Goal: Task Accomplishment & Management: Manage account settings

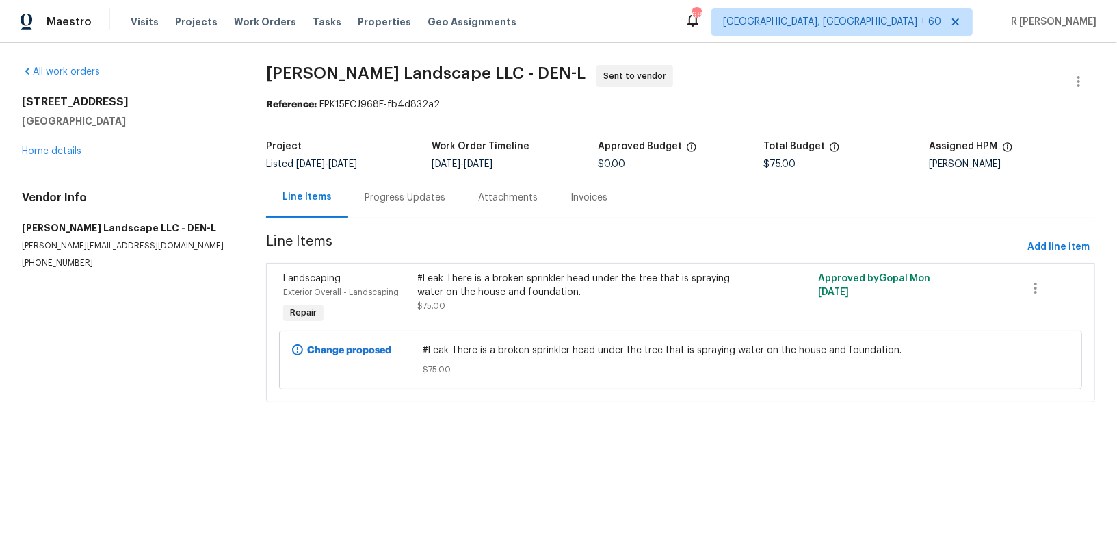
click at [385, 194] on div "Progress Updates" at bounding box center [405, 198] width 81 height 14
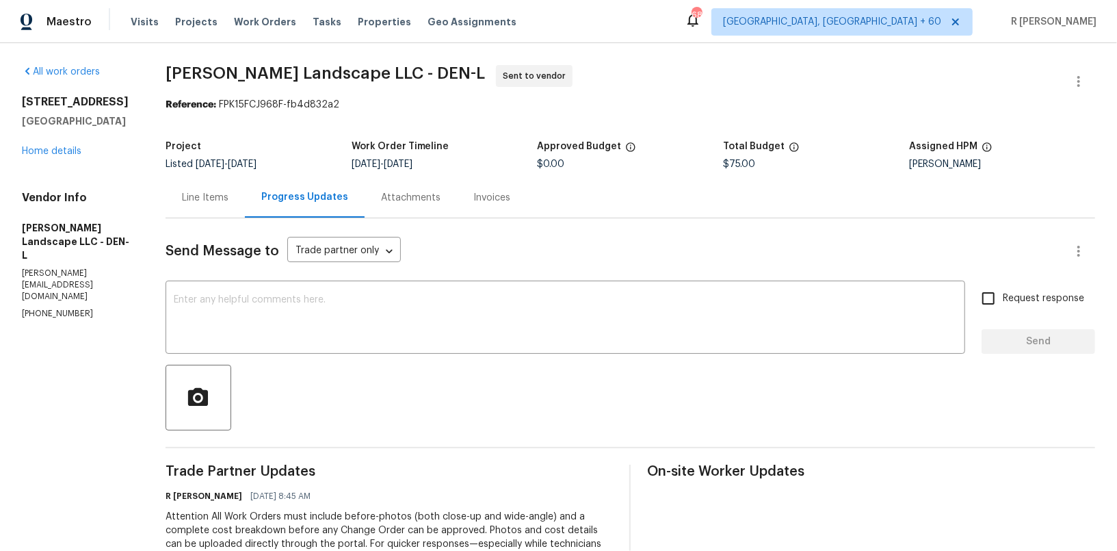
click at [48, 308] on p "[PHONE_NUMBER]" at bounding box center [77, 314] width 111 height 12
click at [48, 308] on p "(303) 500-2297" at bounding box center [77, 314] width 111 height 12
copy p "(303) 500-2297"
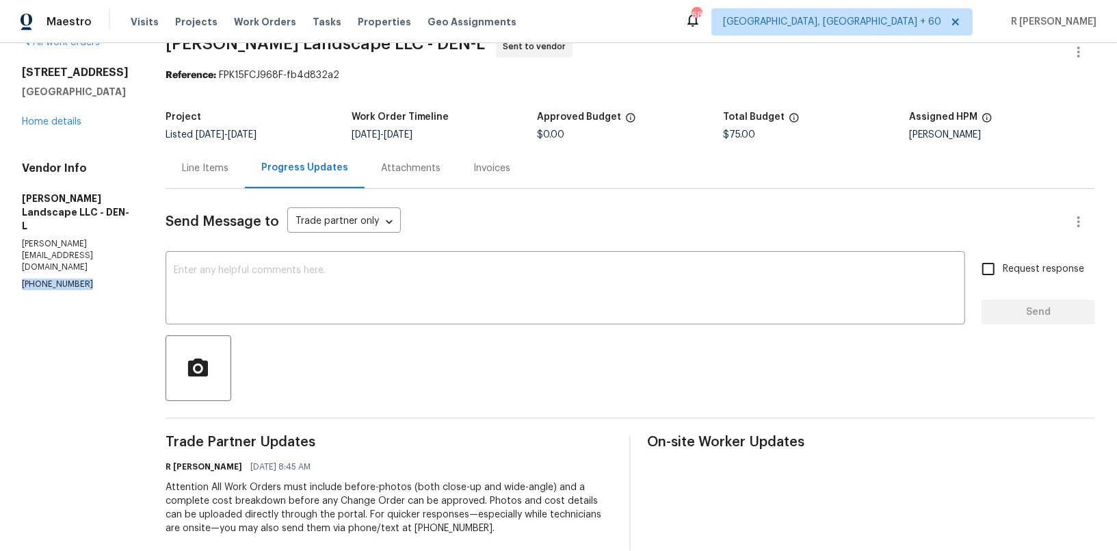
scroll to position [31, 0]
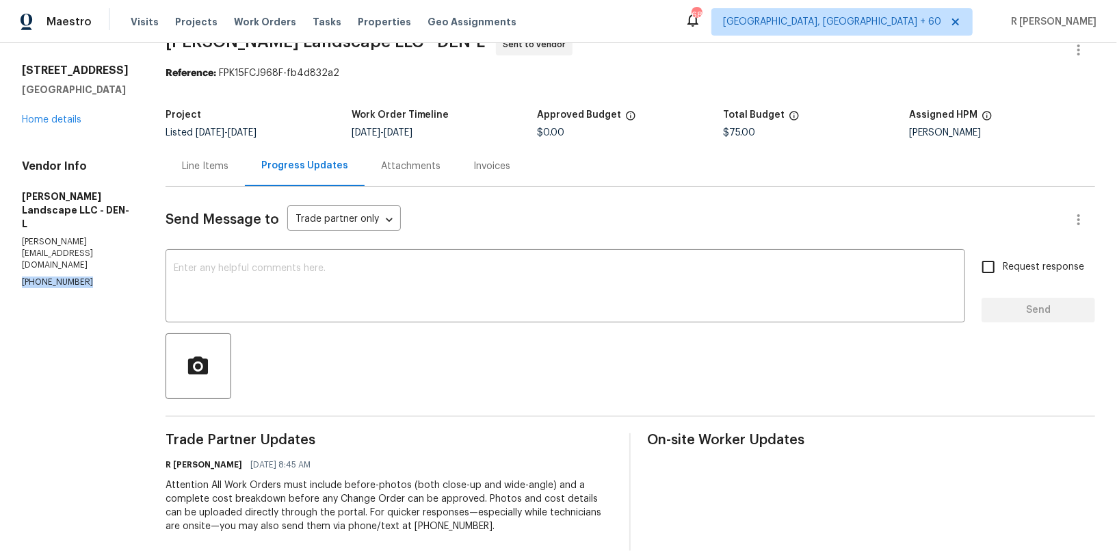
copy p "(303) 500-2297"
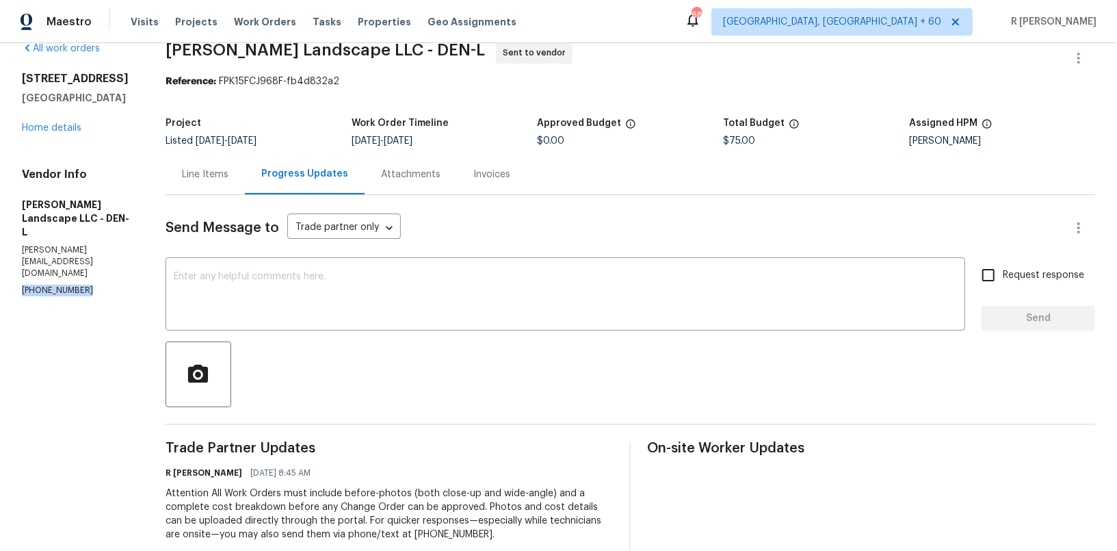
scroll to position [23, 0]
copy p "(303) 500-2297"
drag, startPoint x: 122, startPoint y: 114, endPoint x: 15, endPoint y: 81, distance: 112.1
click at [15, 81] on div "All work orders 4548 Quandary Peak St Brighton, CO 80601 Home details Vendor In…" at bounding box center [558, 348] width 1117 height 654
copy div "4548 Quandary Peak St Brighton, CO 80601"
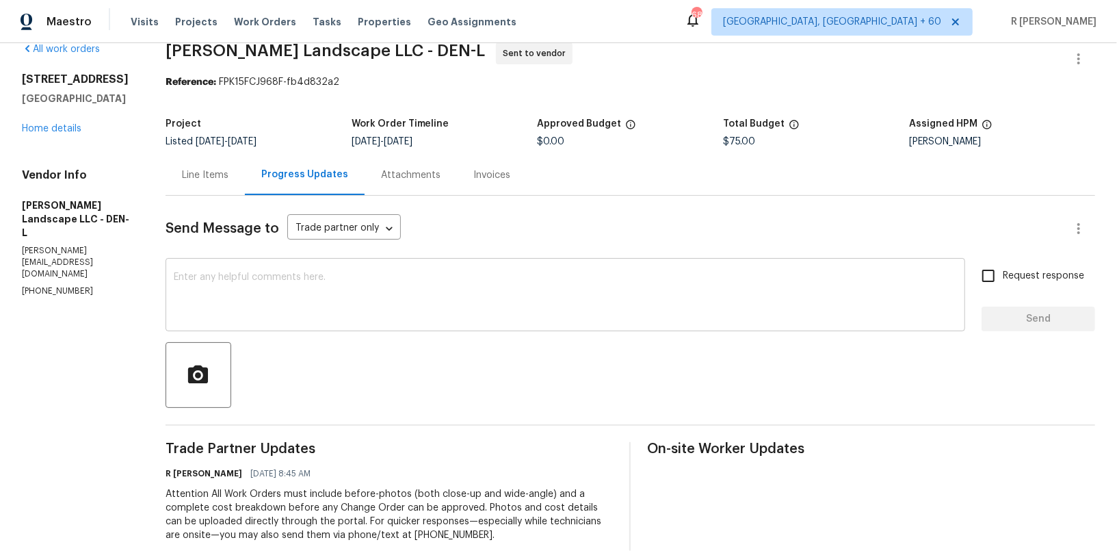
click at [348, 263] on div "x ​" at bounding box center [566, 296] width 800 height 70
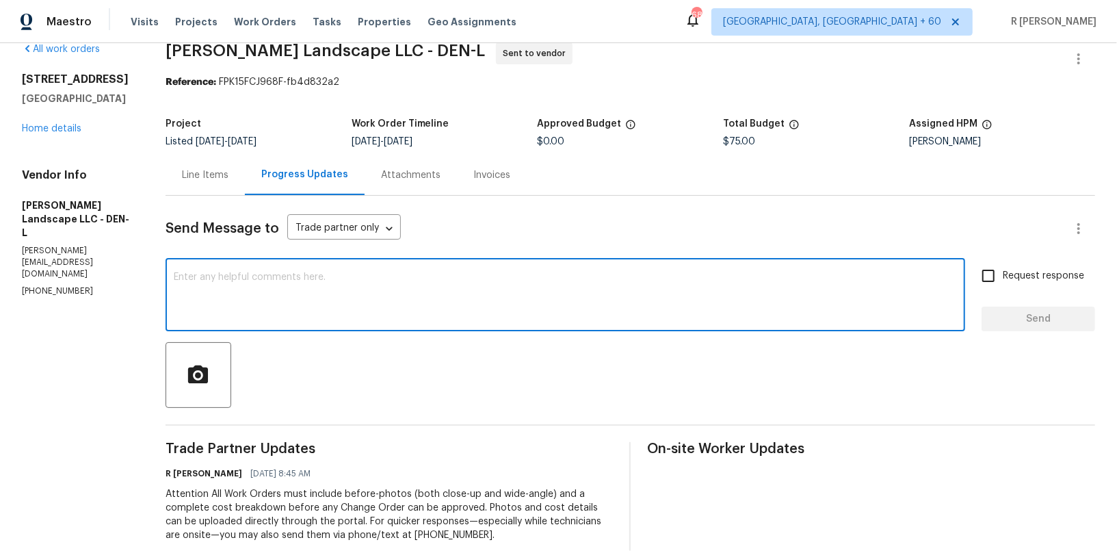
paste textarea "Hi Team, we sent you a text message through RingCentral to get a status update …"
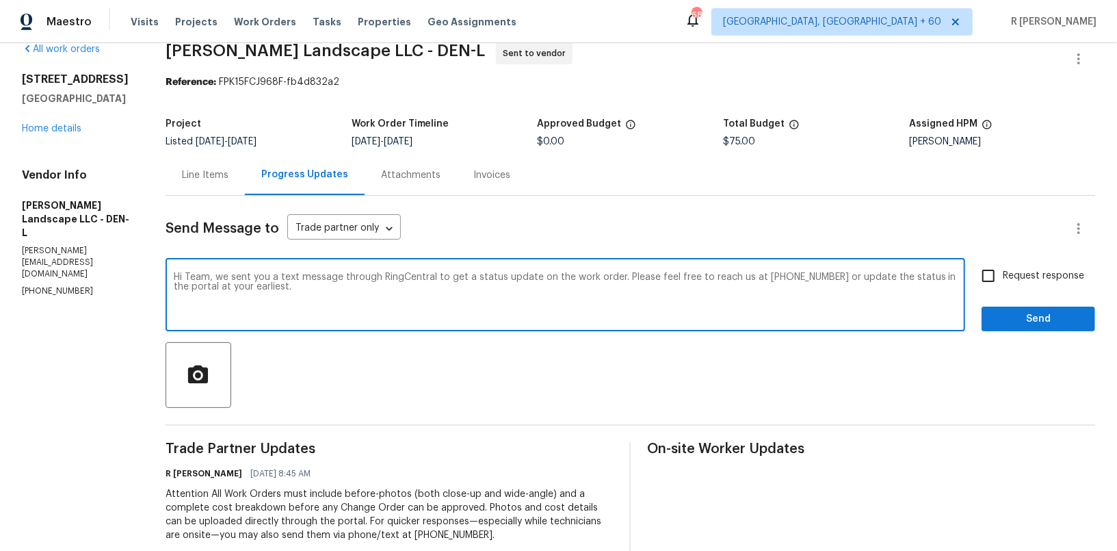
type textarea "Hi Team, we sent you a text message through RingCentral to get a status update …"
click at [1037, 307] on button "Send" at bounding box center [1039, 319] width 114 height 25
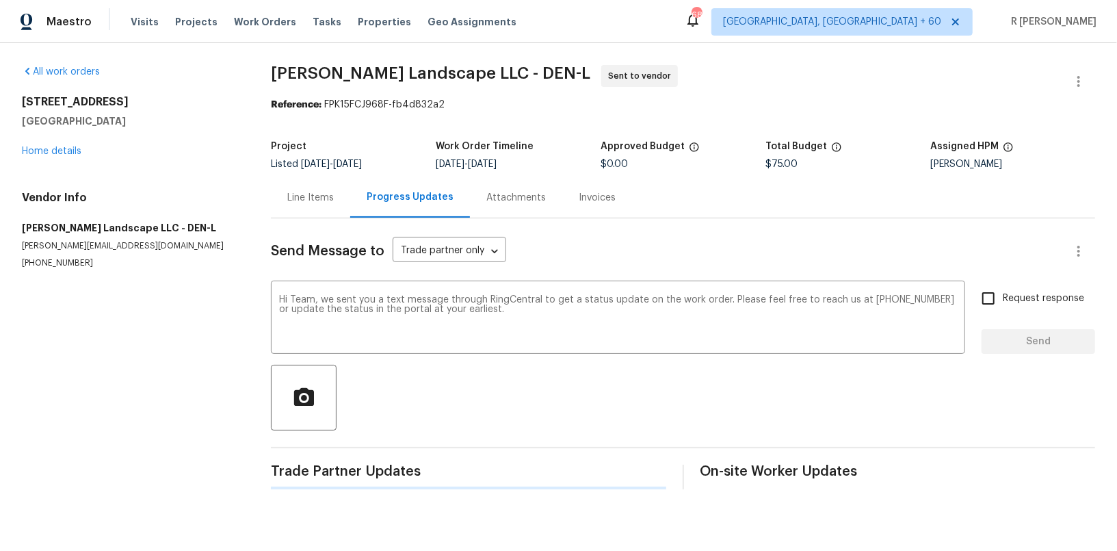
scroll to position [0, 0]
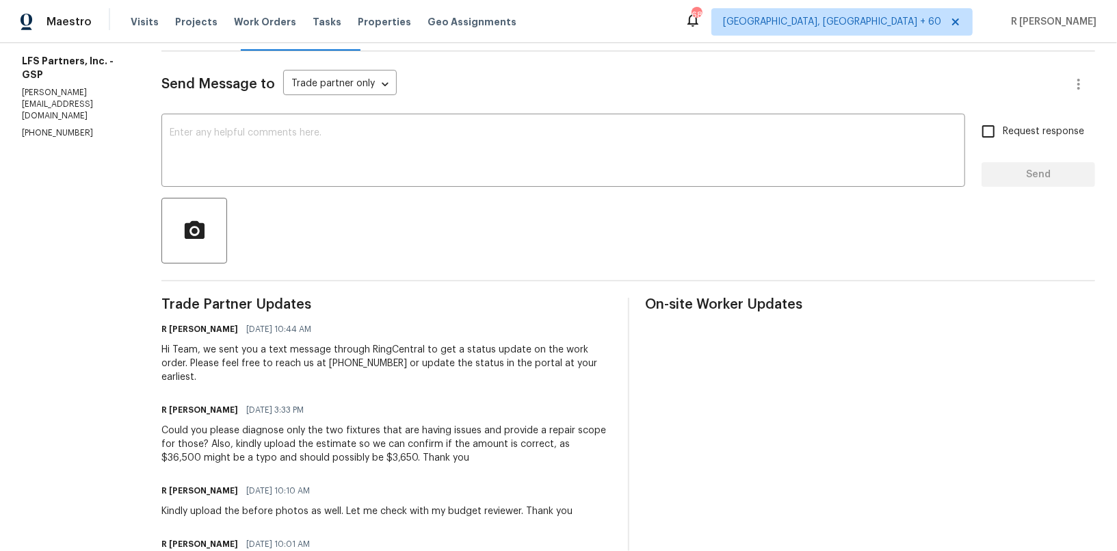
scroll to position [299, 0]
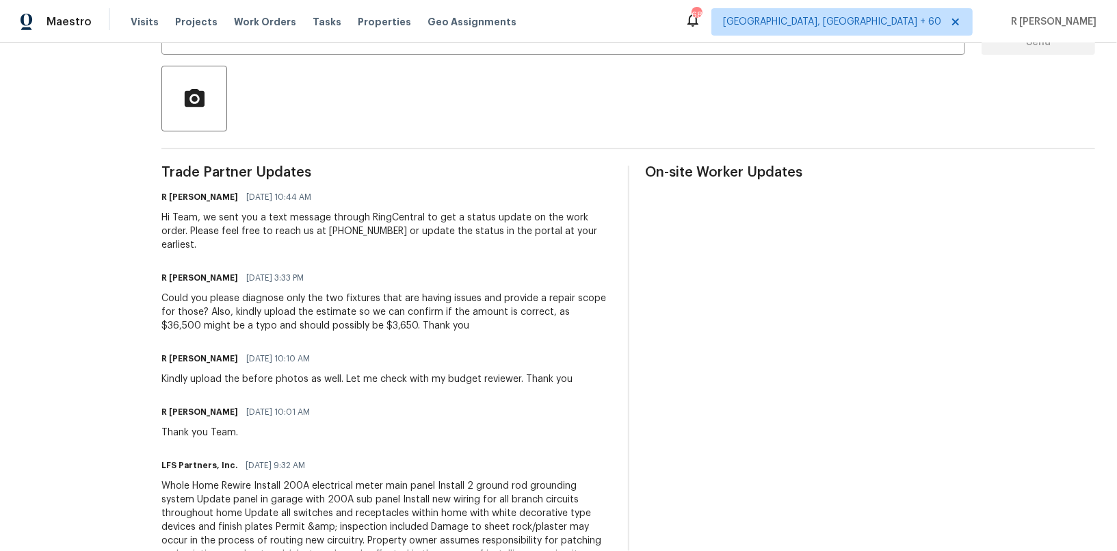
click at [259, 292] on div "Could you please diagnose only the two fixtures that are having issues and prov…" at bounding box center [386, 312] width 450 height 41
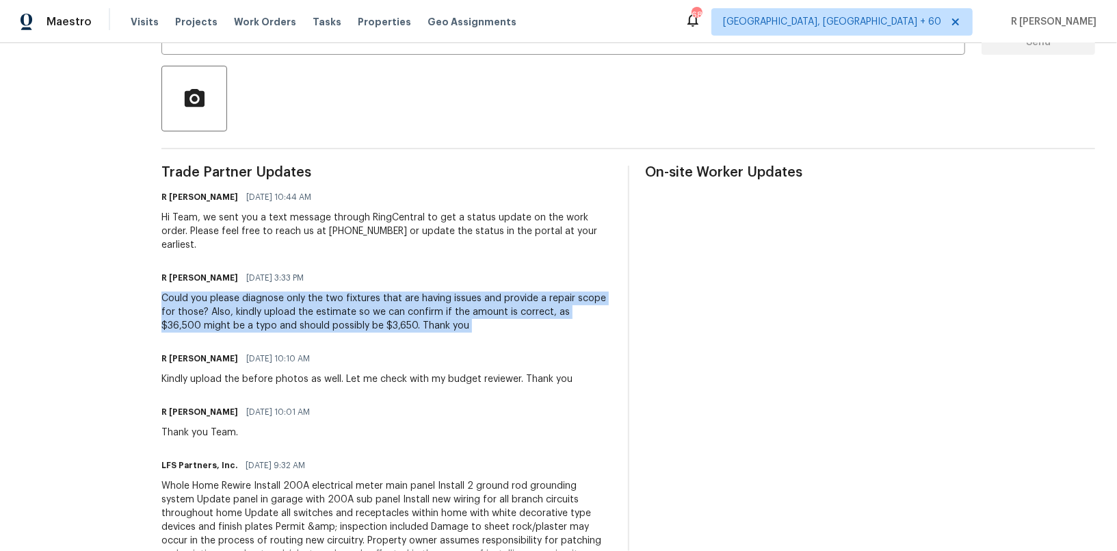
click at [259, 292] on div "Could you please diagnose only the two fixtures that are having issues and prov…" at bounding box center [386, 312] width 450 height 41
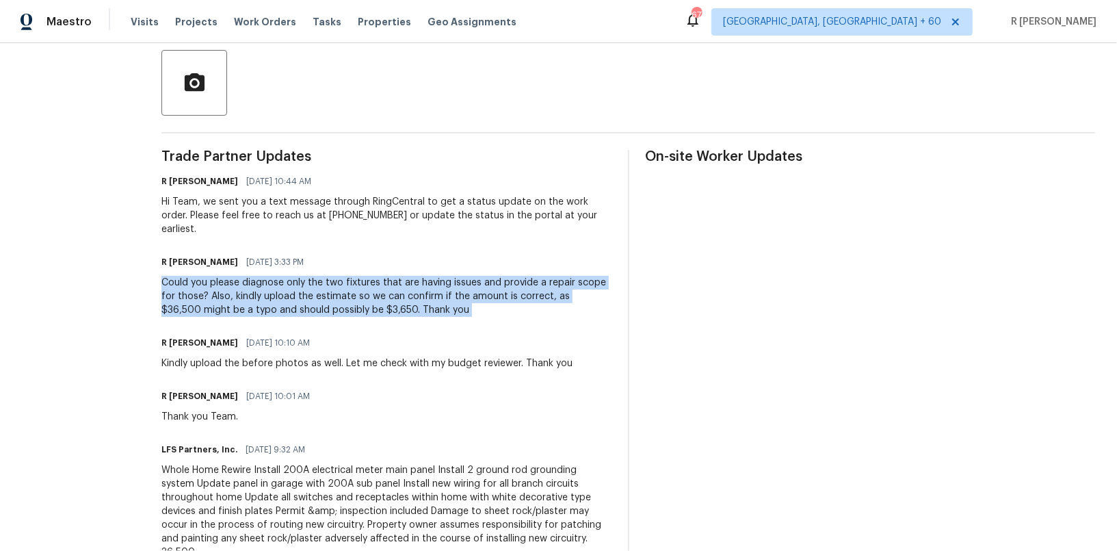
scroll to position [337, 0]
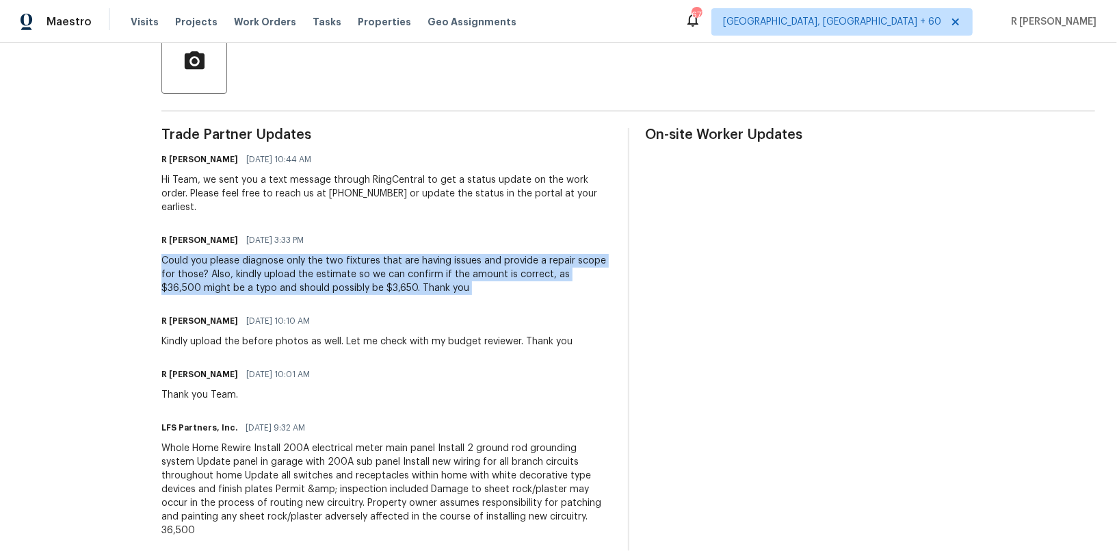
click at [80, 208] on section "All work orders 504 American Legion Rd Greer, SC 29651 Home details Vendor Info…" at bounding box center [75, 288] width 107 height 1121
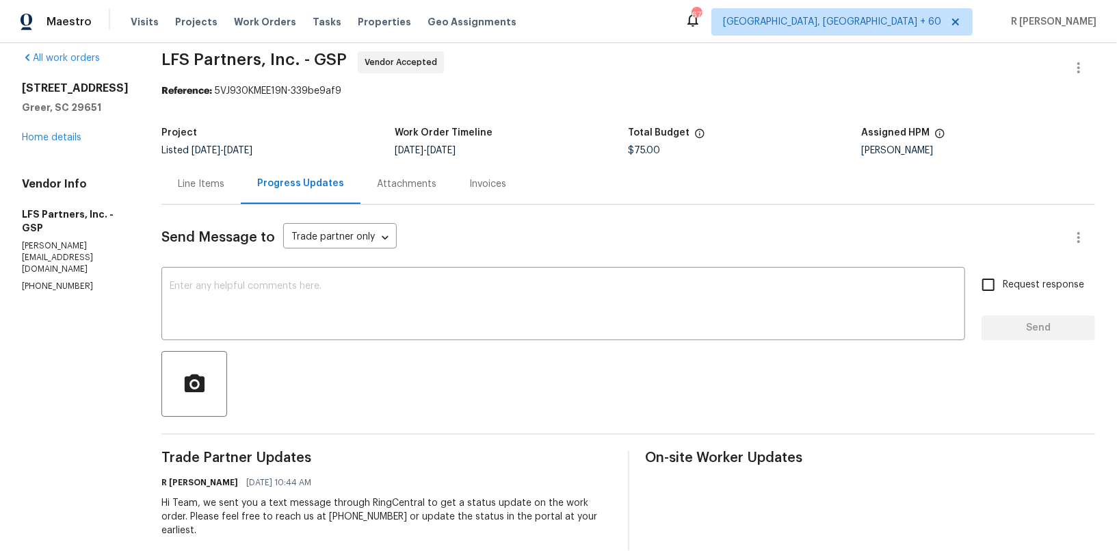
scroll to position [0, 0]
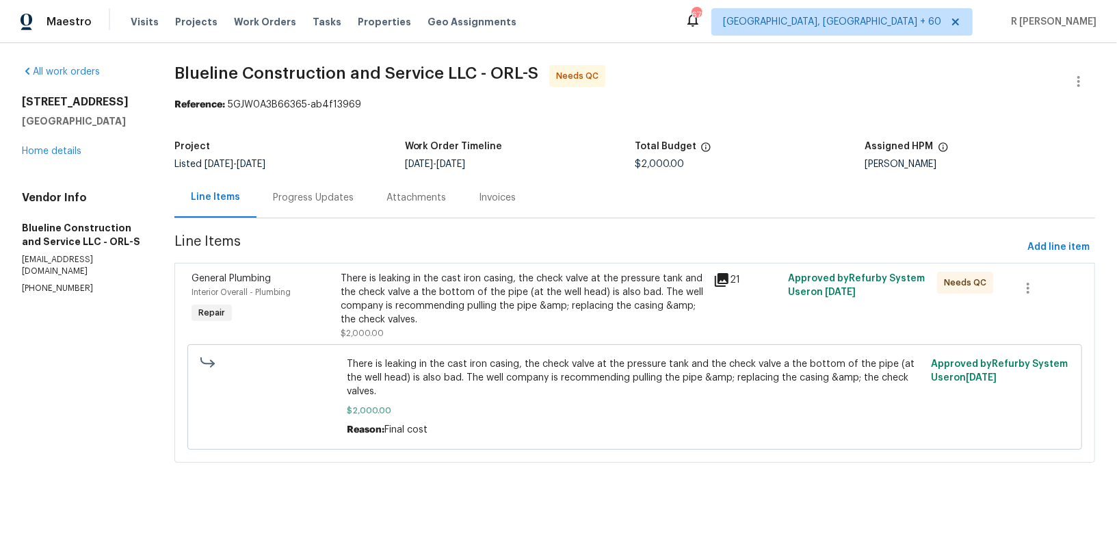
click at [321, 205] on div "Progress Updates" at bounding box center [314, 197] width 114 height 40
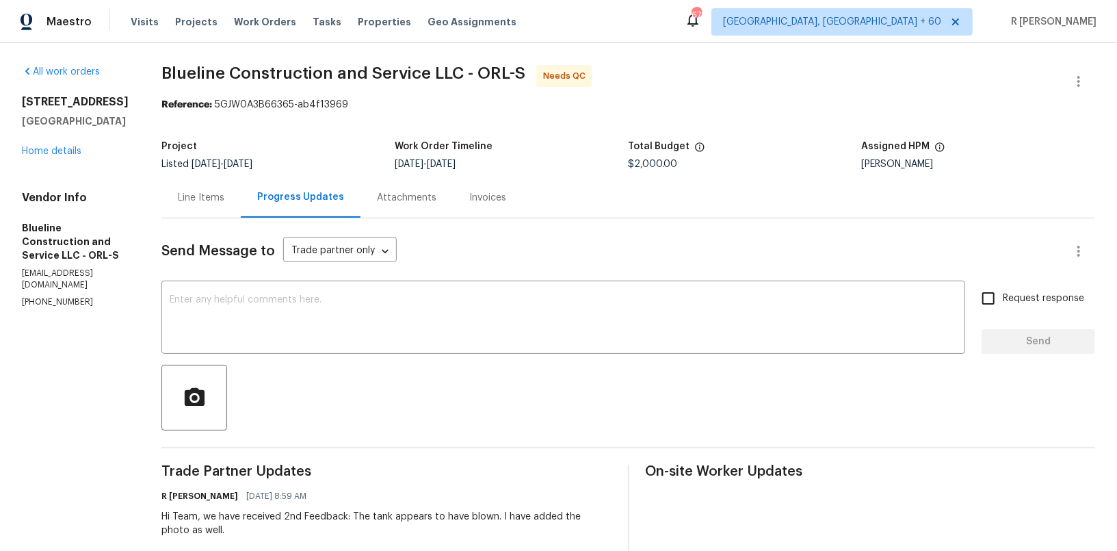
click at [224, 199] on div "Line Items" at bounding box center [201, 198] width 47 height 14
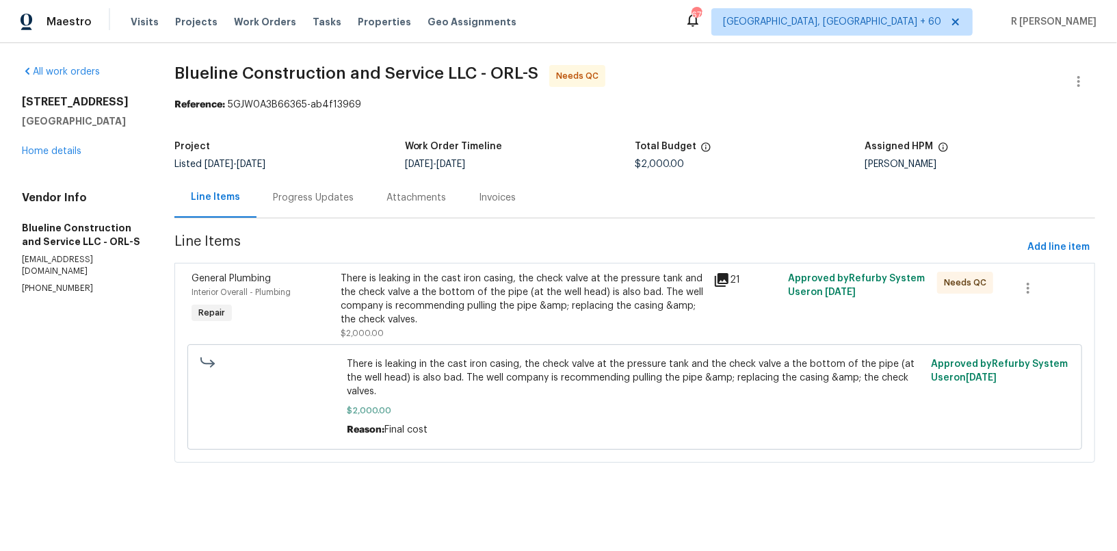
click at [440, 284] on div "There is leaking in the cast iron casing, the check valve at the pressure tank …" at bounding box center [523, 299] width 365 height 55
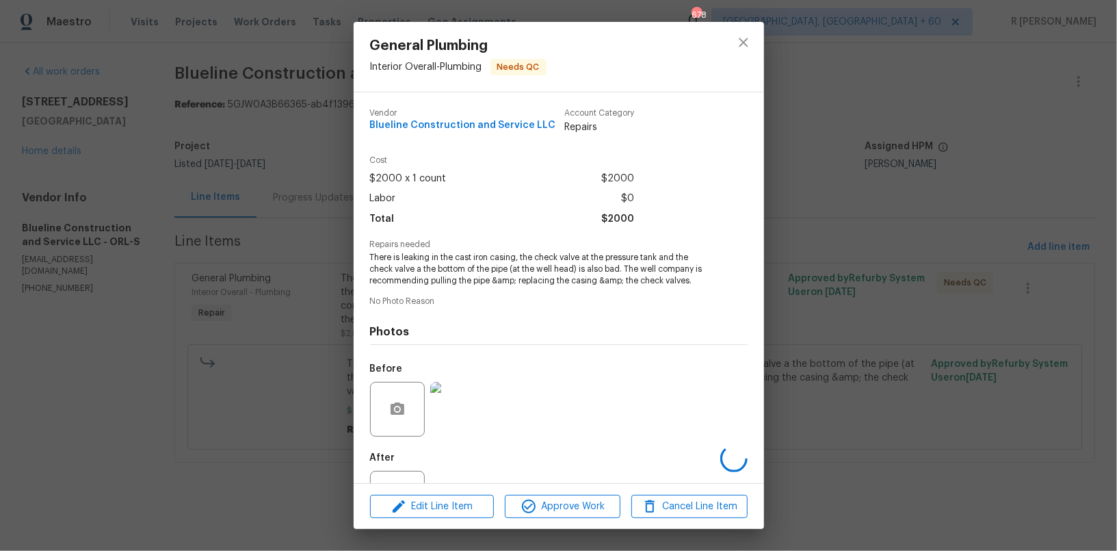
scroll to position [56, 0]
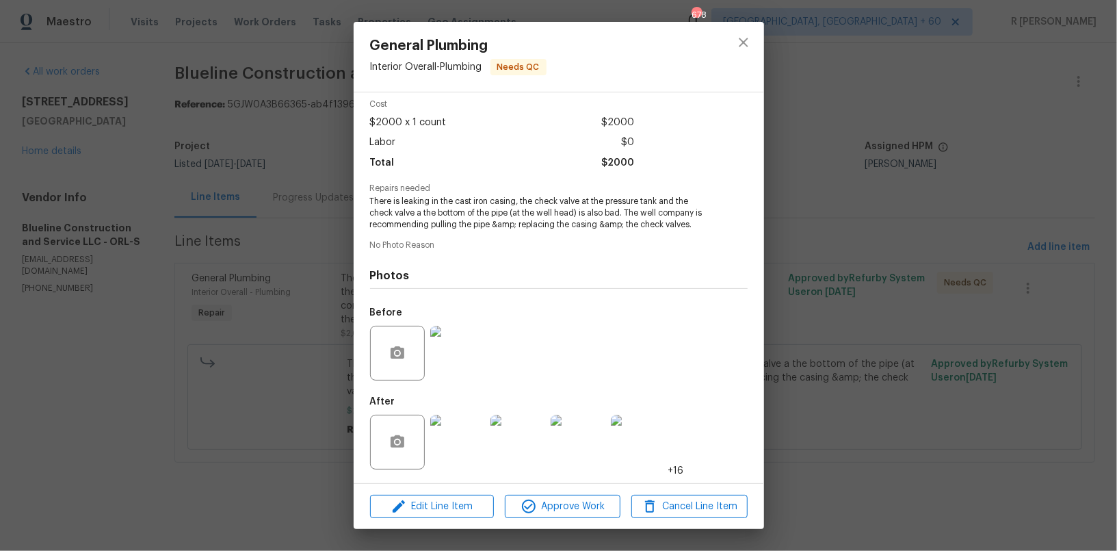
click at [448, 372] on img at bounding box center [457, 353] width 55 height 55
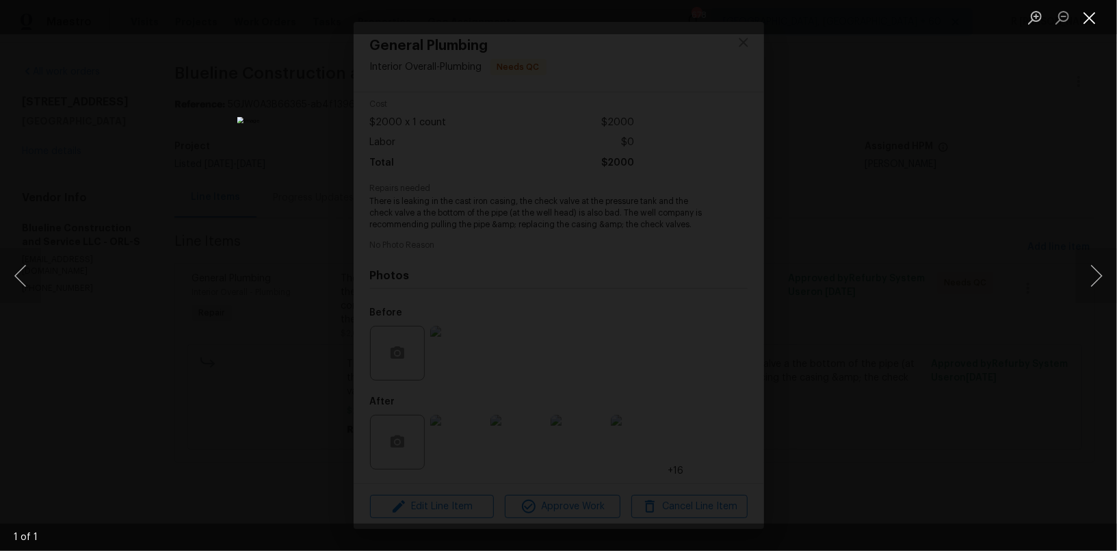
click at [1089, 16] on button "Close lightbox" at bounding box center [1089, 17] width 27 height 24
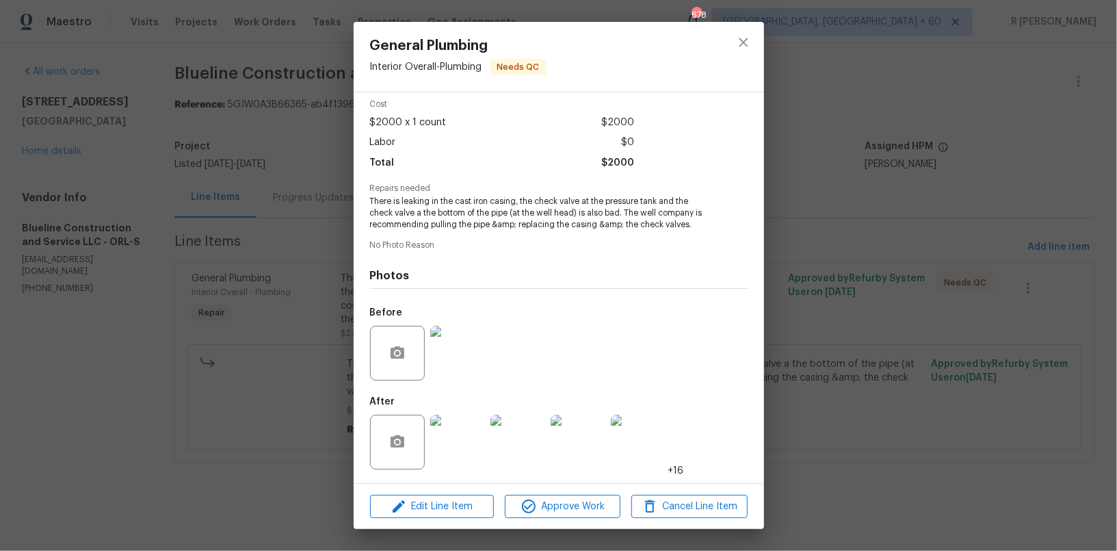
click at [453, 449] on img at bounding box center [457, 442] width 55 height 55
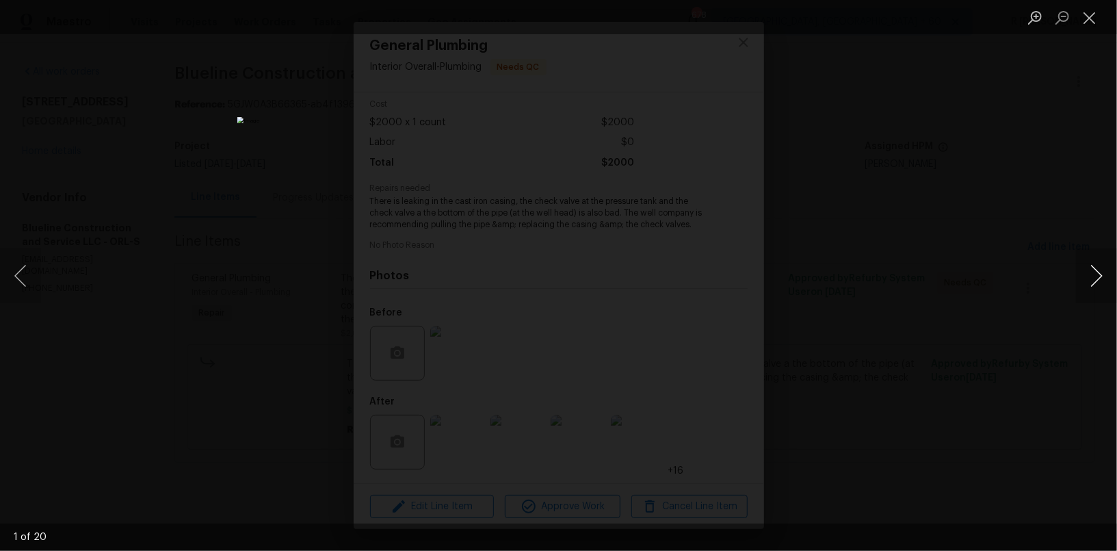
click at [1102, 273] on button "Next image" at bounding box center [1096, 275] width 41 height 55
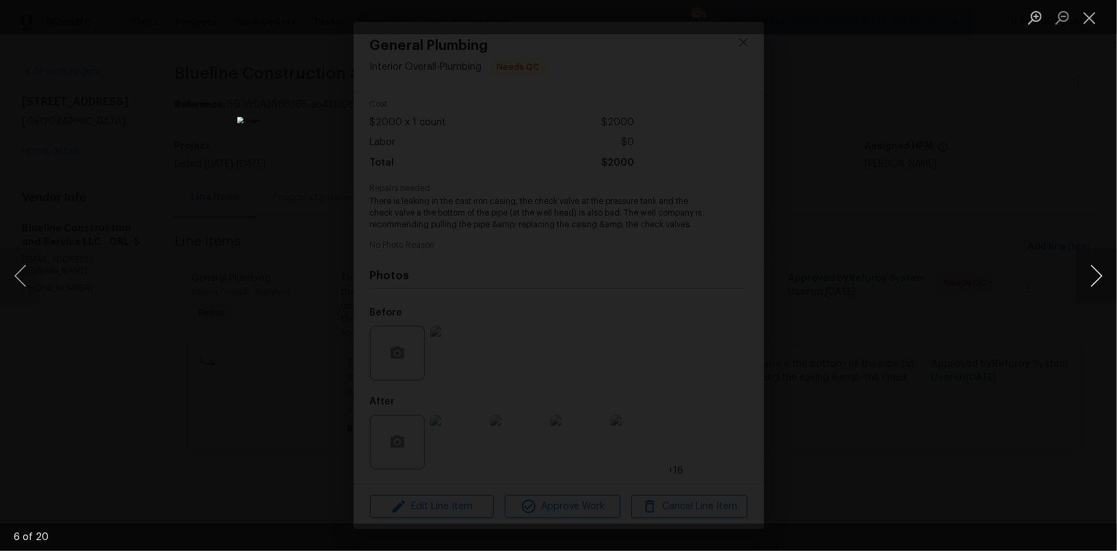
click at [1102, 273] on button "Next image" at bounding box center [1096, 275] width 41 height 55
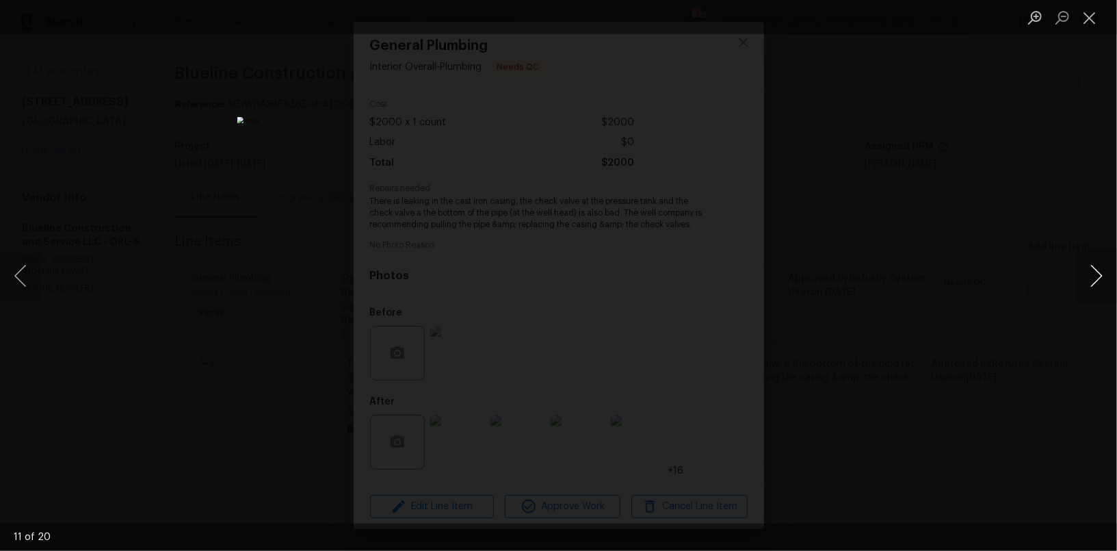
click at [1102, 273] on button "Next image" at bounding box center [1096, 275] width 41 height 55
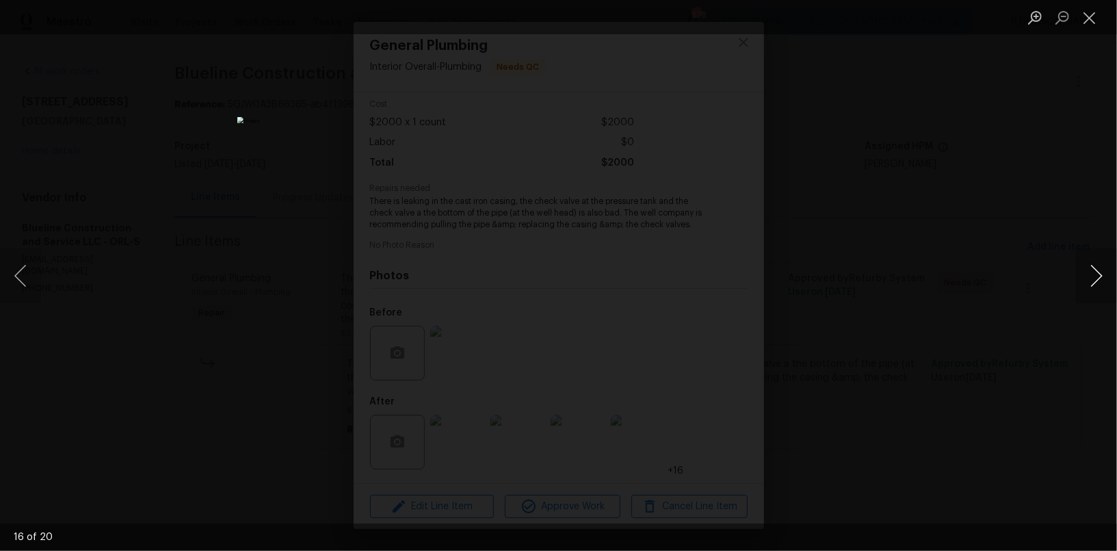
click at [1102, 273] on button "Next image" at bounding box center [1096, 275] width 41 height 55
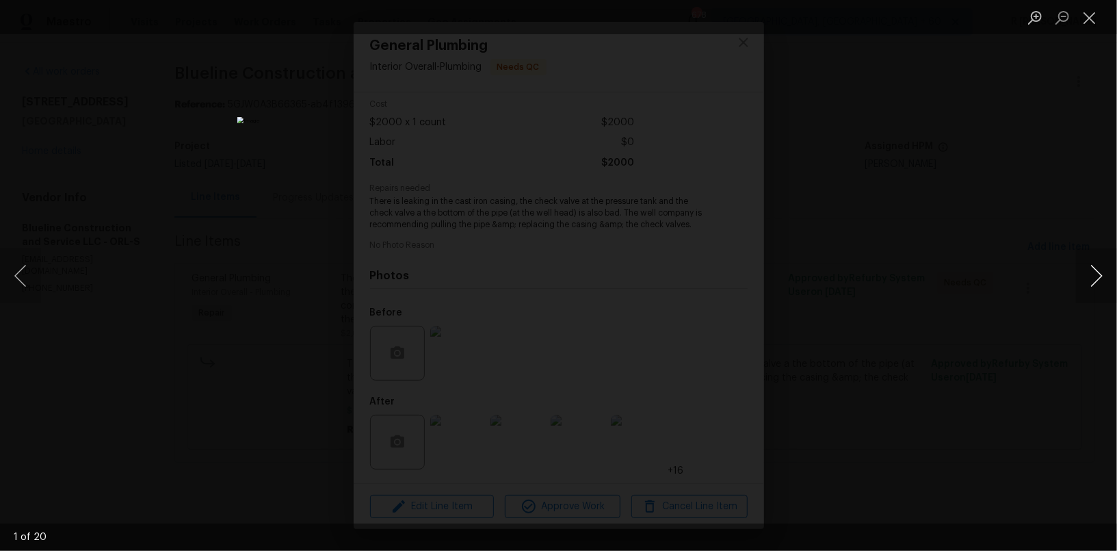
click at [1102, 273] on button "Next image" at bounding box center [1096, 275] width 41 height 55
click at [1083, 20] on button "Close lightbox" at bounding box center [1089, 17] width 27 height 24
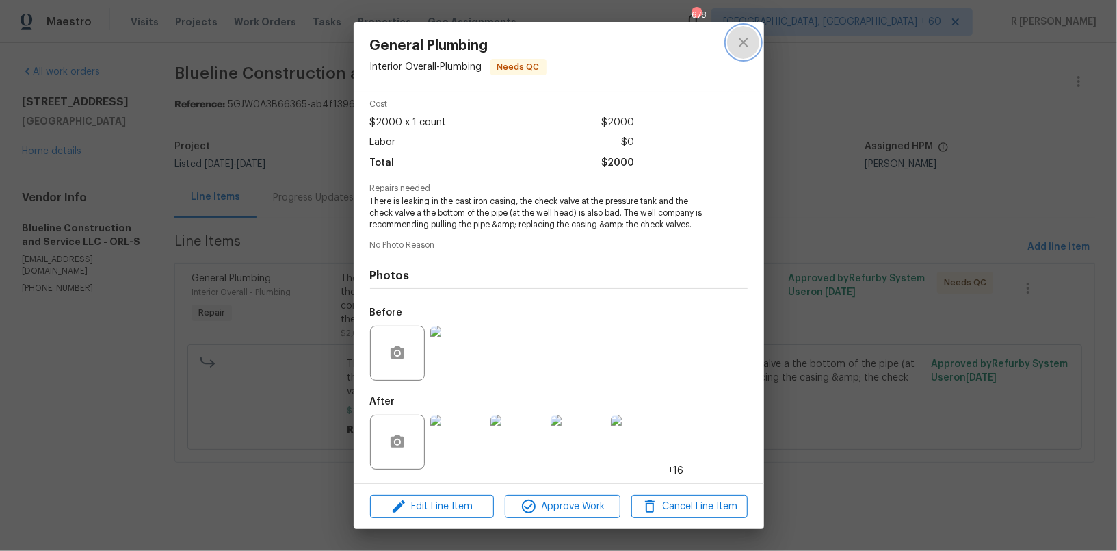
click at [734, 53] on button "close" at bounding box center [743, 42] width 33 height 33
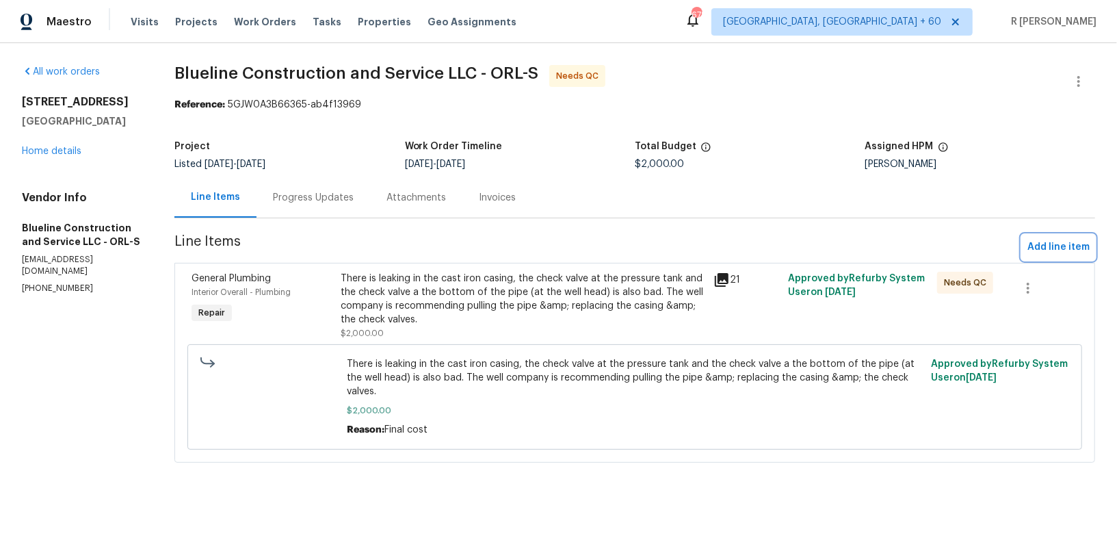
click at [1049, 248] on span "Add line item" at bounding box center [1059, 247] width 62 height 17
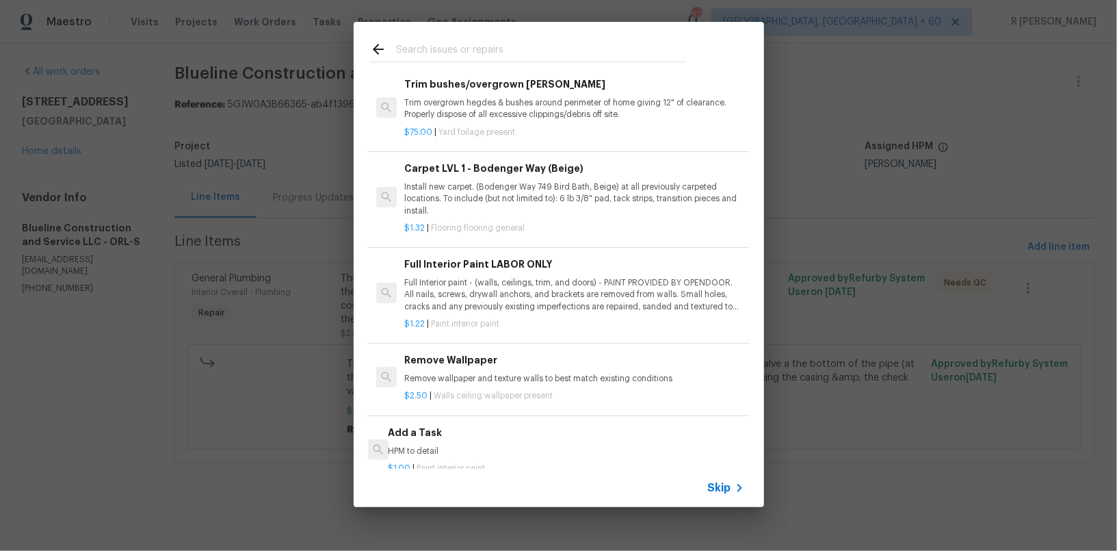
scroll to position [582, 0]
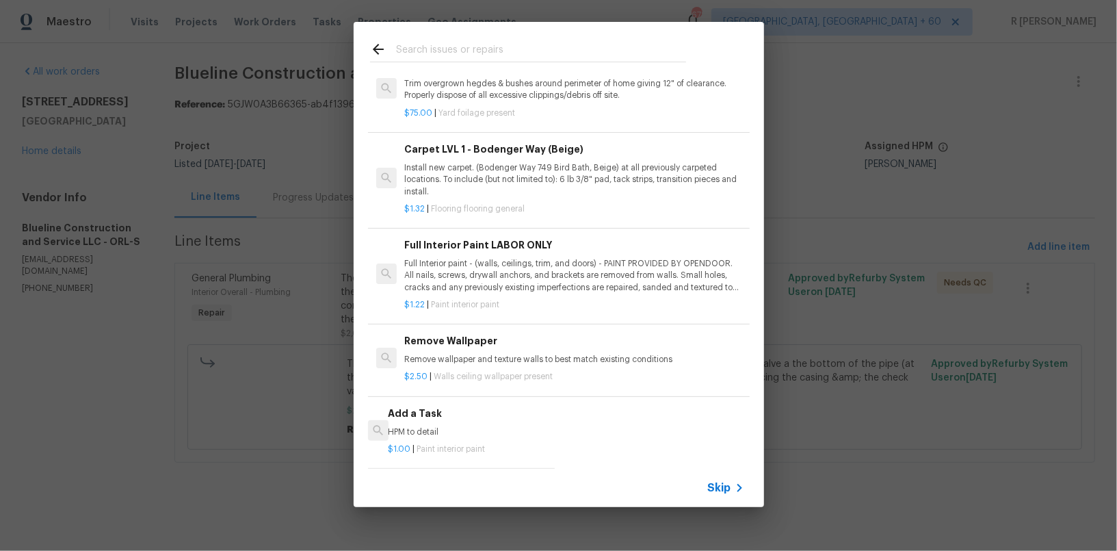
click at [426, 413] on h6 "Add a Task" at bounding box center [468, 413] width 161 height 15
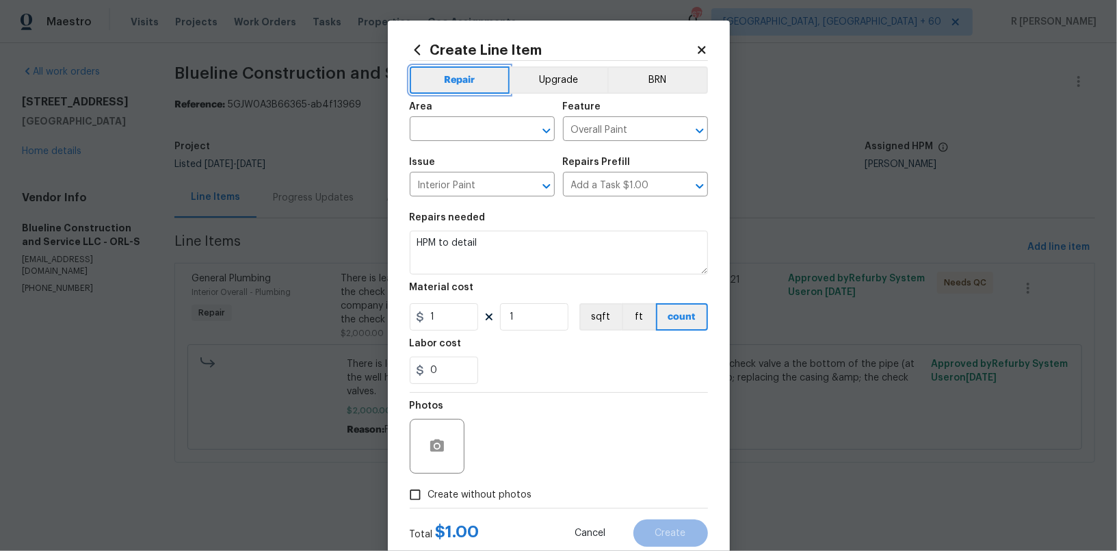
click at [489, 82] on button "Repair" at bounding box center [460, 79] width 101 height 27
click at [451, 136] on input "text" at bounding box center [463, 130] width 107 height 21
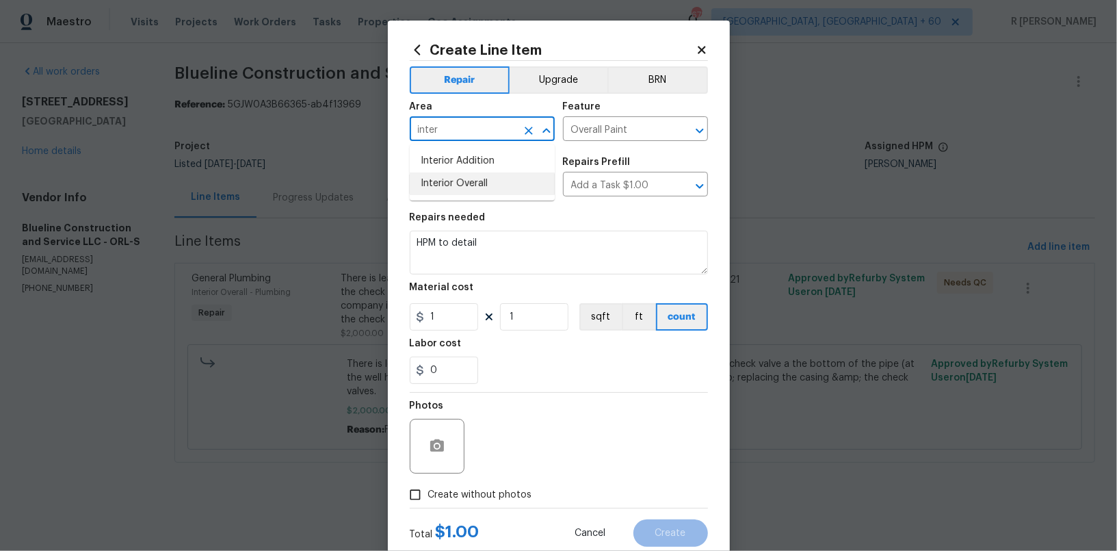
click at [450, 179] on li "Interior Overall" at bounding box center [482, 183] width 145 height 23
type input "Interior Overall"
click at [602, 135] on input "Overall Paint" at bounding box center [616, 130] width 107 height 21
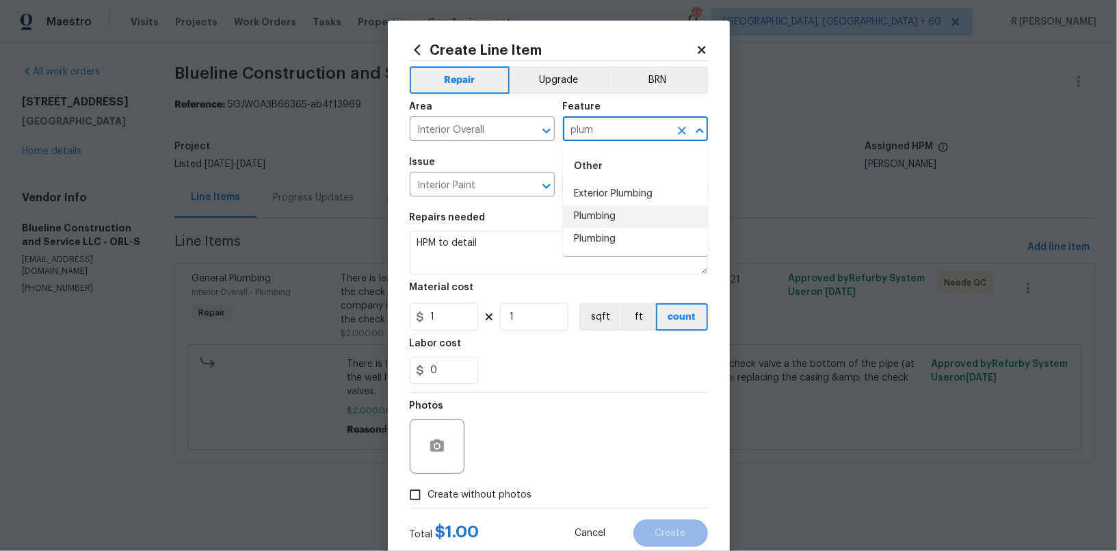
click at [593, 216] on li "Plumbing" at bounding box center [635, 216] width 145 height 23
type input "Plumbing"
click at [439, 188] on input "Interior Paint" at bounding box center [463, 185] width 107 height 21
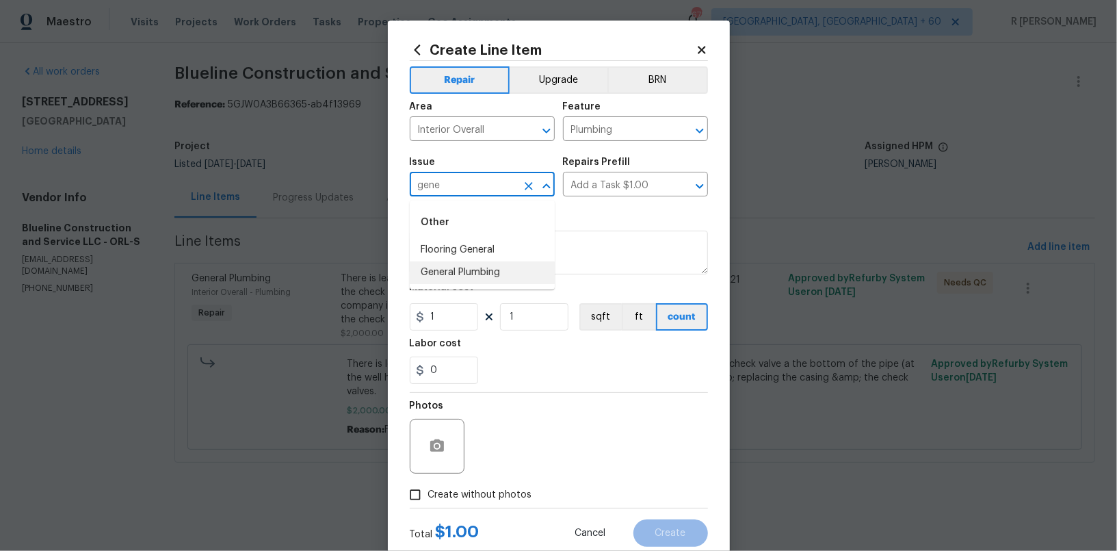
click at [444, 270] on li "General Plumbing" at bounding box center [482, 272] width 145 height 23
type input "General Plumbing"
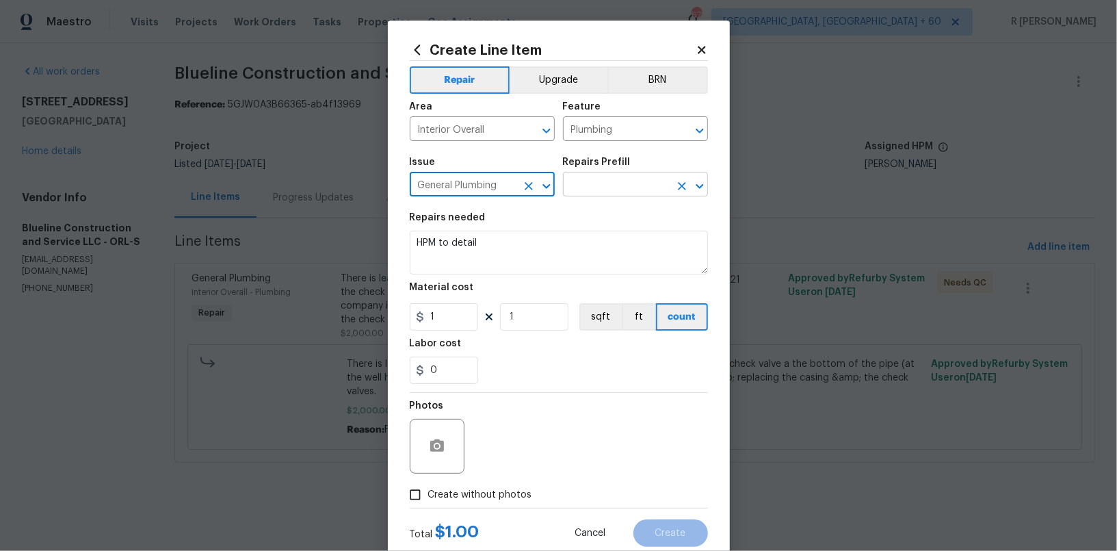
type input "General Plumbing"
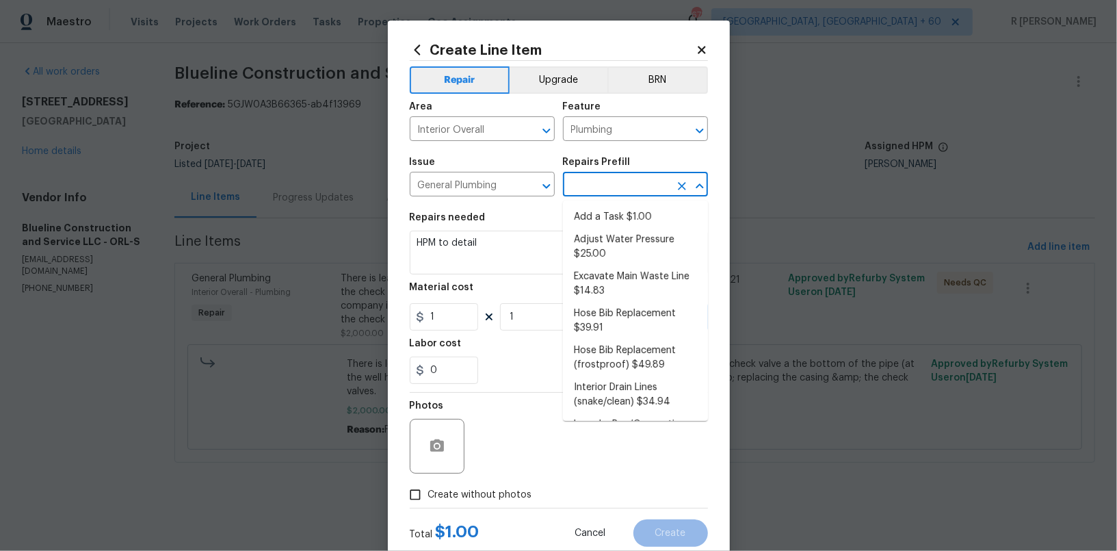
click at [610, 177] on input "text" at bounding box center [616, 185] width 107 height 21
click at [606, 223] on li "Add a Task $1.00" at bounding box center [635, 217] width 145 height 23
type input "Add a Task $1.00"
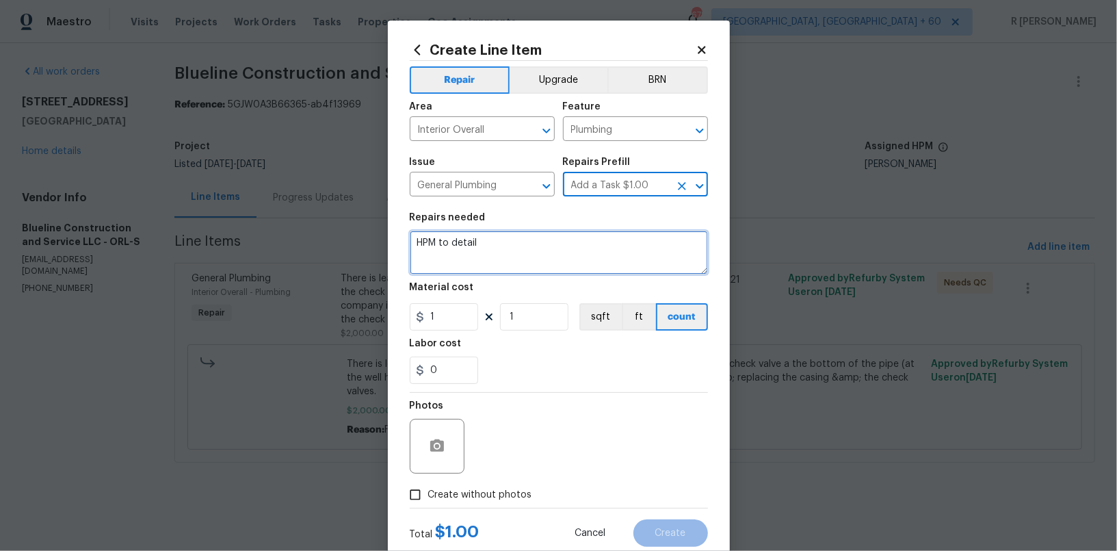
click at [463, 251] on textarea "HPM to detail" at bounding box center [559, 253] width 298 height 44
type textarea "Need final confirmation."
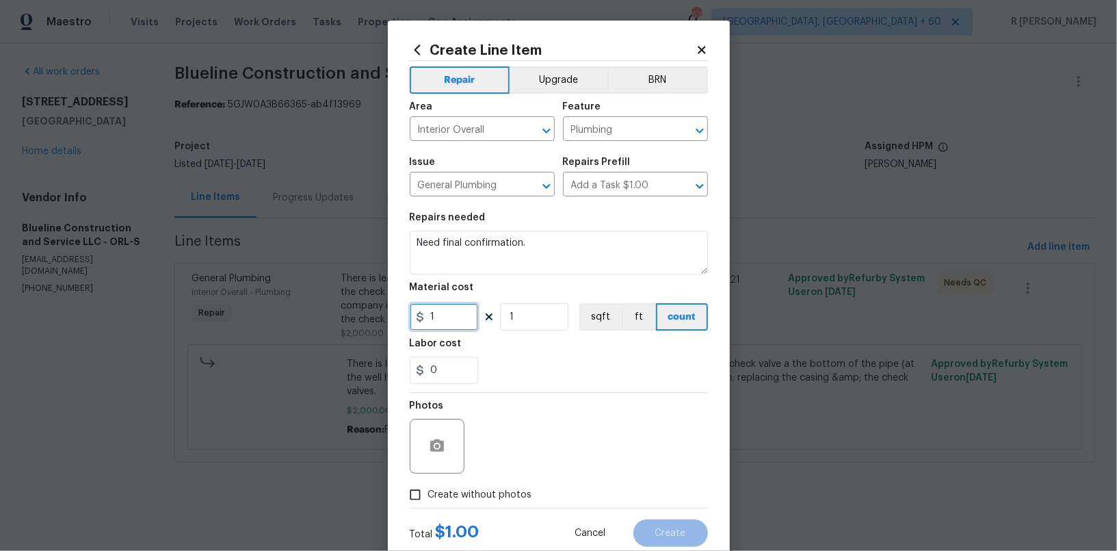
click at [458, 320] on input "1" at bounding box center [444, 316] width 68 height 27
type input "0"
click at [469, 497] on span "Create without photos" at bounding box center [480, 495] width 104 height 14
click at [428, 497] on input "Create without photos" at bounding box center [415, 495] width 26 height 26
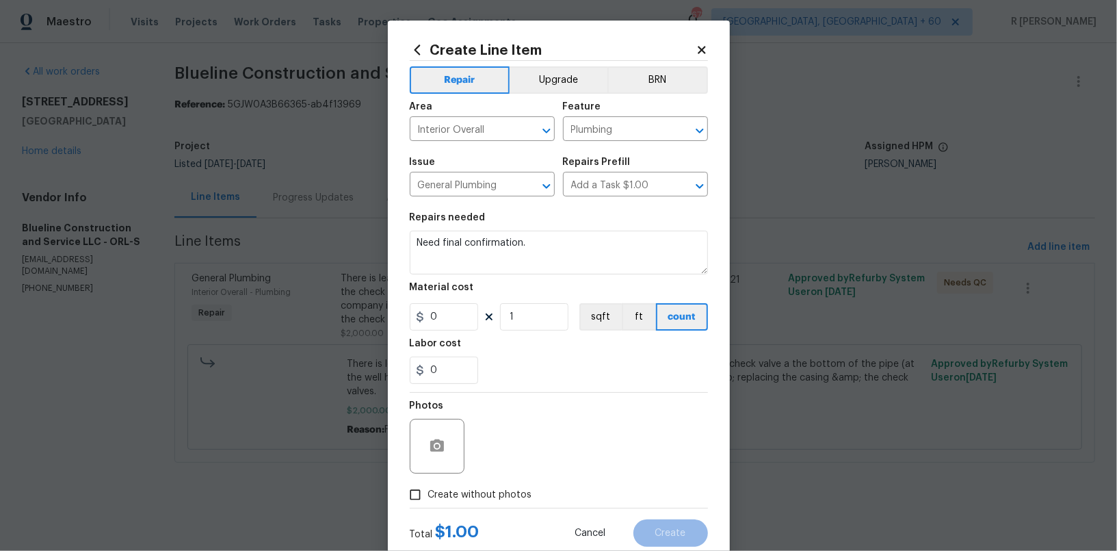
checkbox input "true"
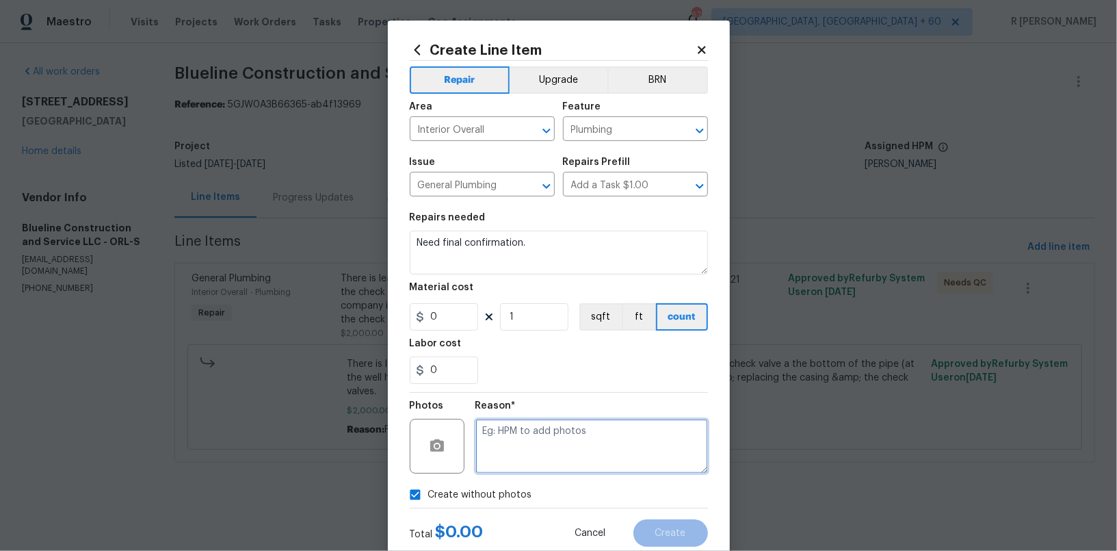
click at [555, 440] on textarea at bounding box center [592, 446] width 233 height 55
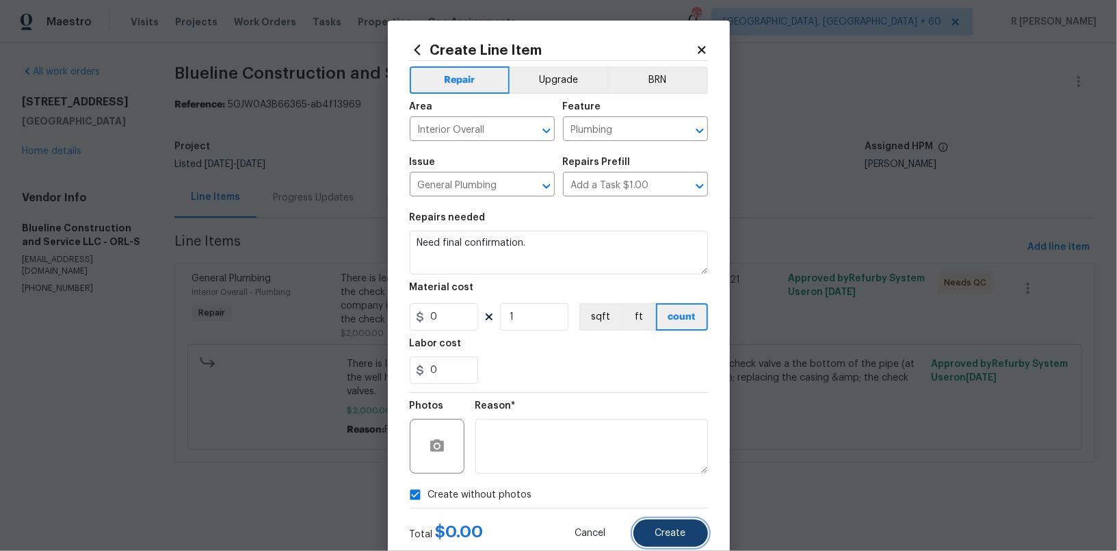
click at [676, 534] on span "Create" at bounding box center [671, 533] width 31 height 10
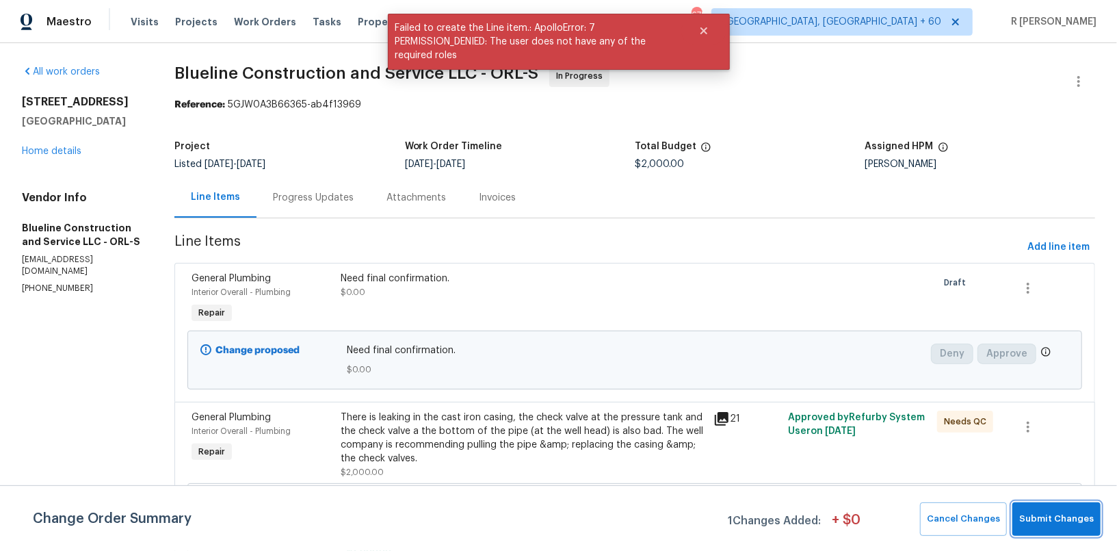
click at [1070, 515] on span "Submit Changes" at bounding box center [1057, 519] width 75 height 16
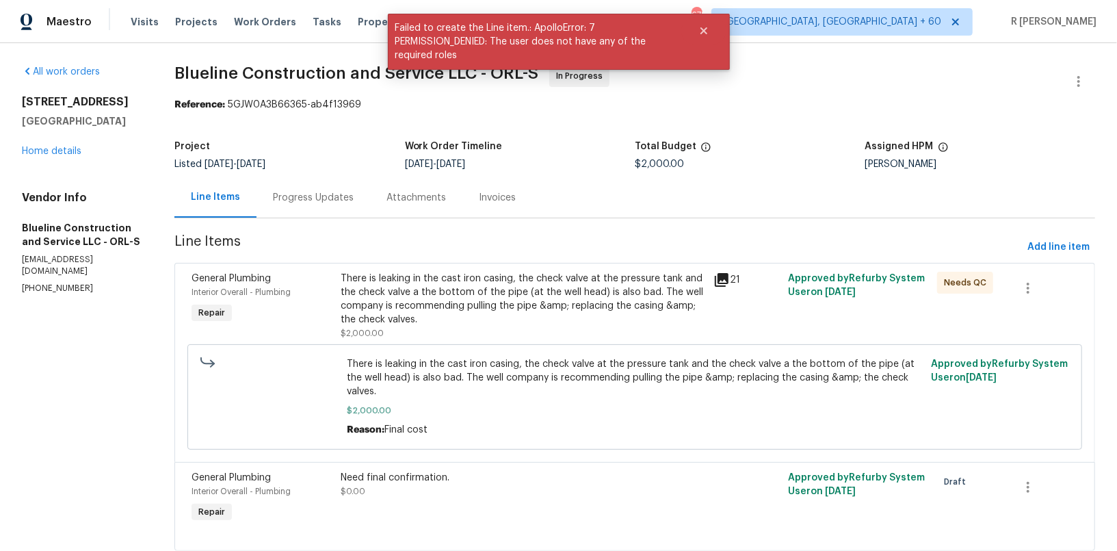
click at [328, 186] on div "Progress Updates" at bounding box center [314, 197] width 114 height 40
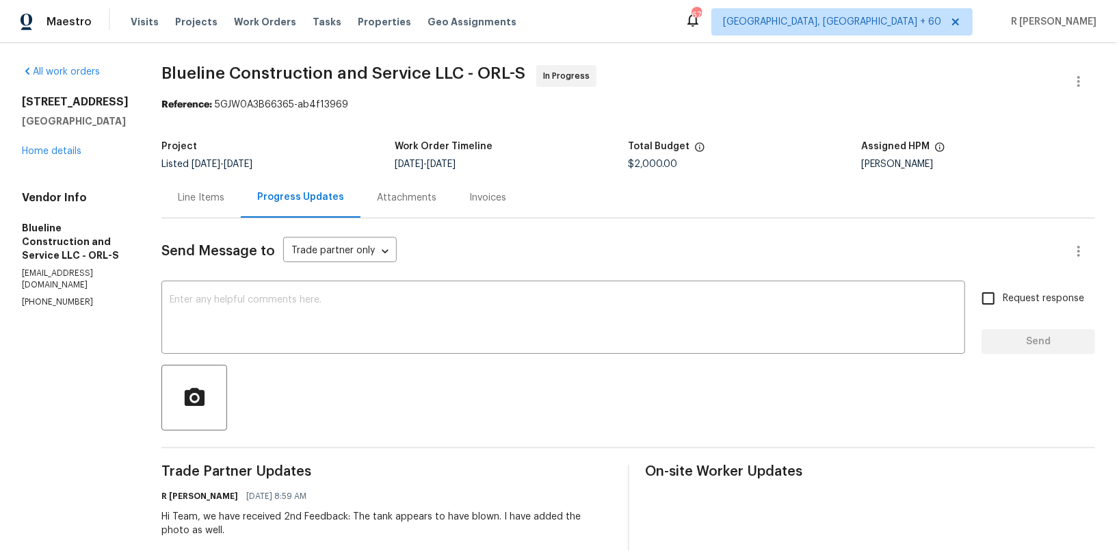
scroll to position [223, 0]
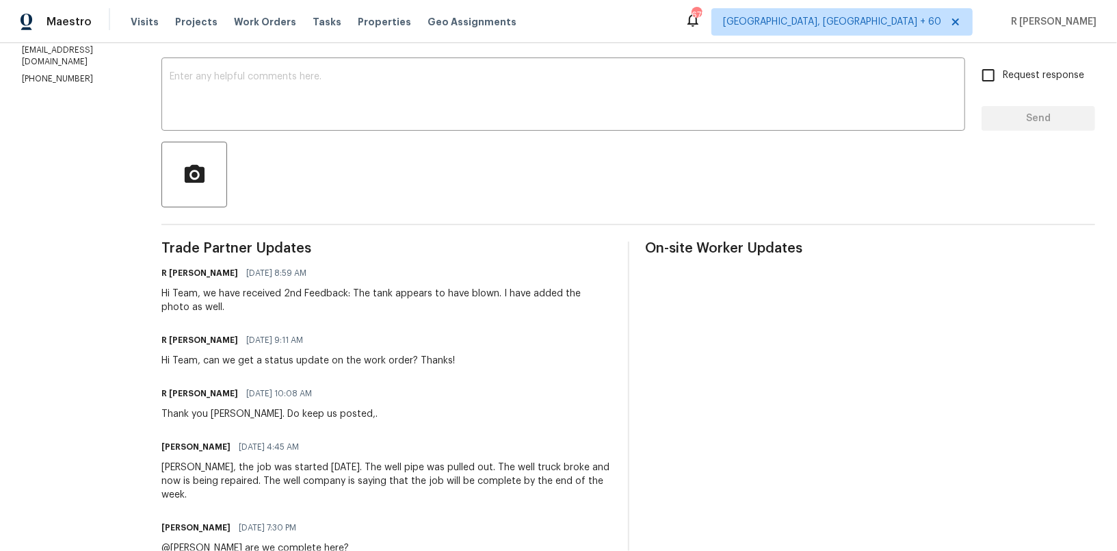
click at [272, 289] on div "Hi Team, we have received 2nd Feedback: The tank appears to have blown. I have …" at bounding box center [386, 300] width 450 height 27
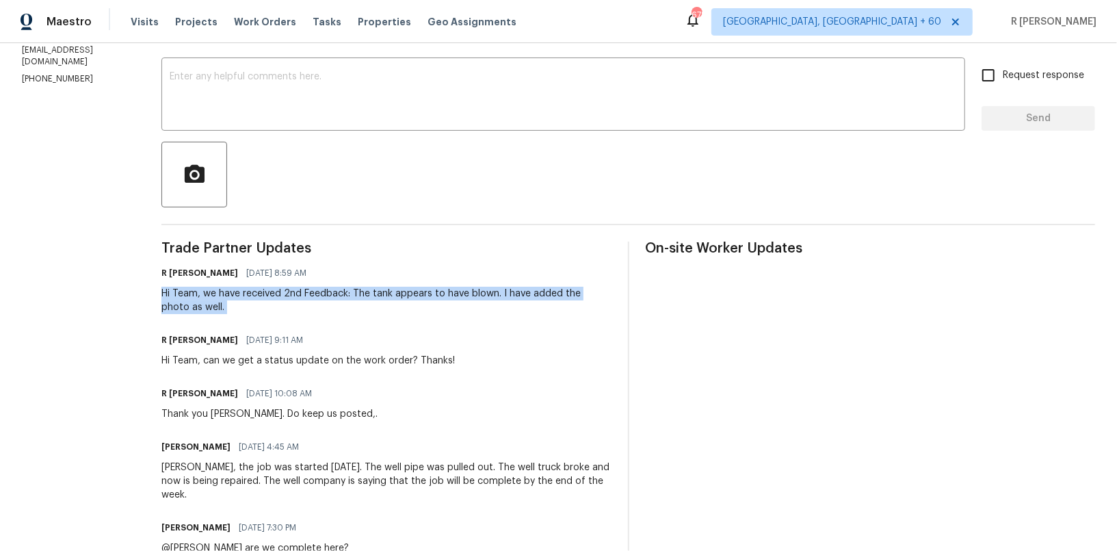
click at [272, 289] on div "Hi Team, we have received 2nd Feedback: The tank appears to have blown. I have …" at bounding box center [386, 300] width 450 height 27
copy div "Hi Team, we have received 2nd Feedback: The tank appears to have blown. I have …"
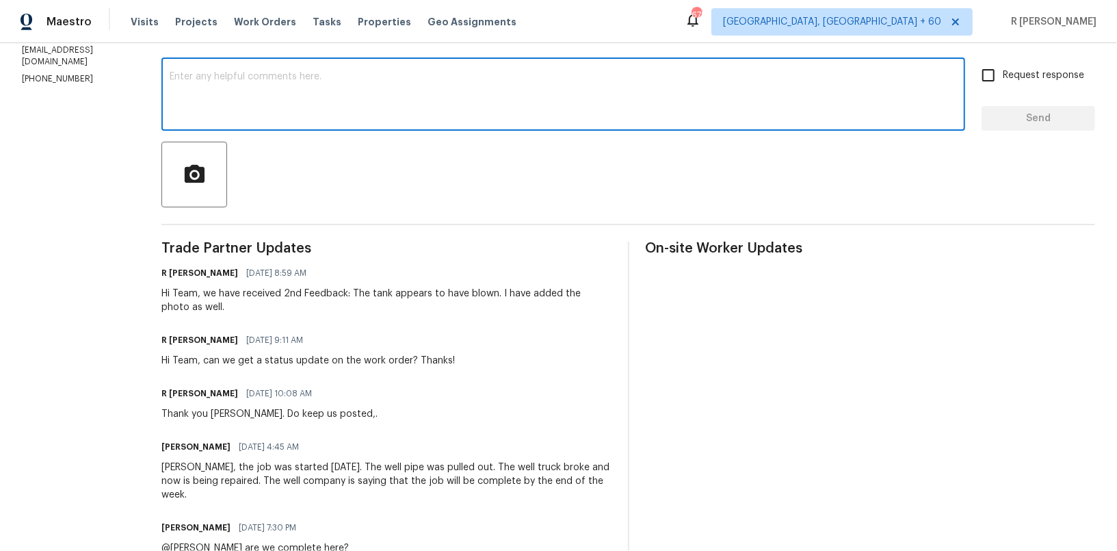
click at [370, 99] on textarea at bounding box center [564, 96] width 788 height 48
paste textarea "Hi Team, we have received 2nd Feedback: The tank appears to have blown. I have …"
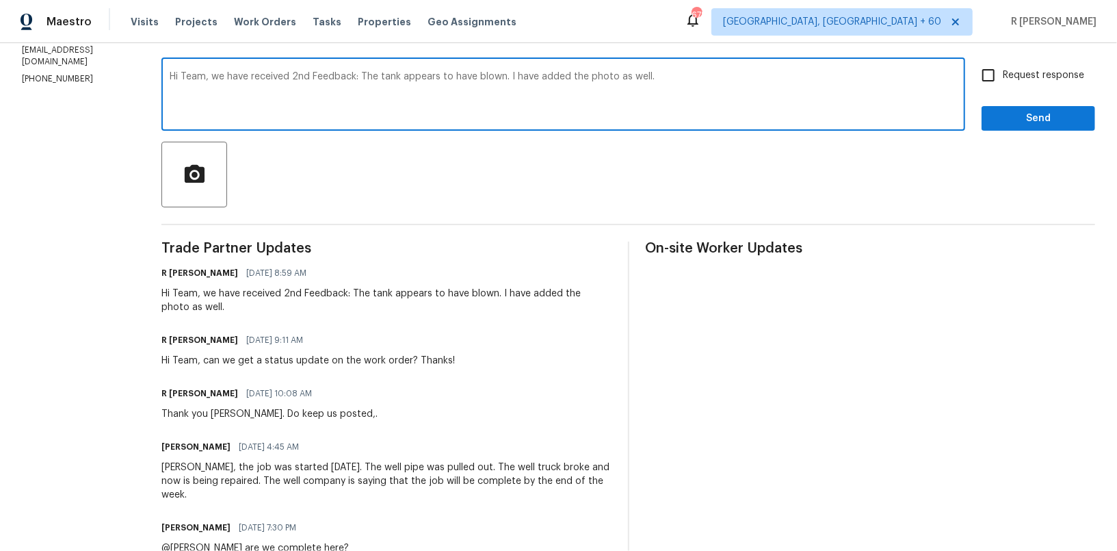
type textarea "Hi Team, we have received 2nd Feedback: The tank appears to have blown. I have …"
click at [1019, 69] on span "Request response" at bounding box center [1043, 75] width 81 height 14
click at [1003, 69] on input "Request response" at bounding box center [988, 75] width 29 height 29
checkbox input "true"
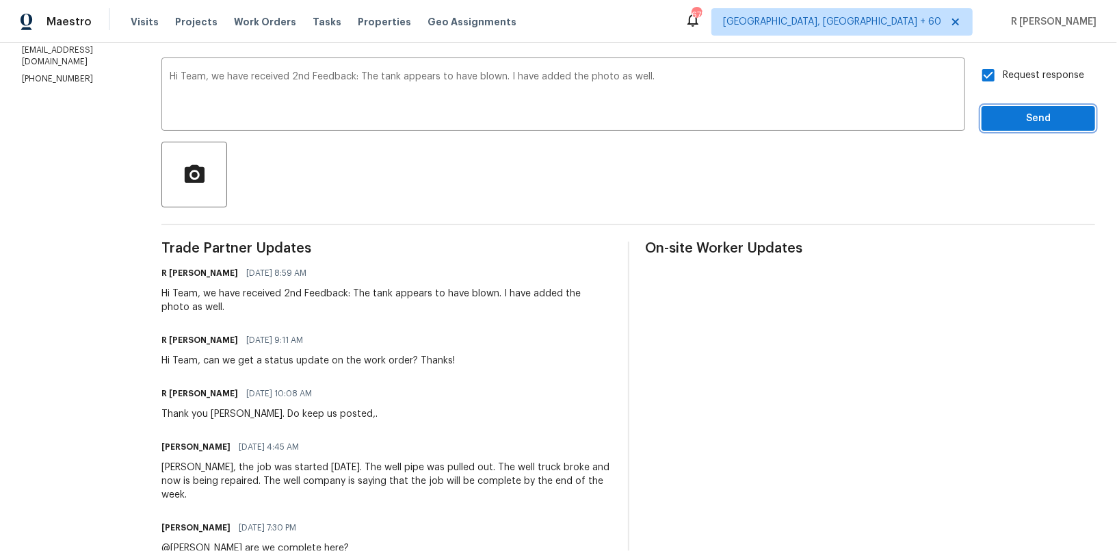
click at [1016, 115] on span "Send" at bounding box center [1039, 118] width 92 height 17
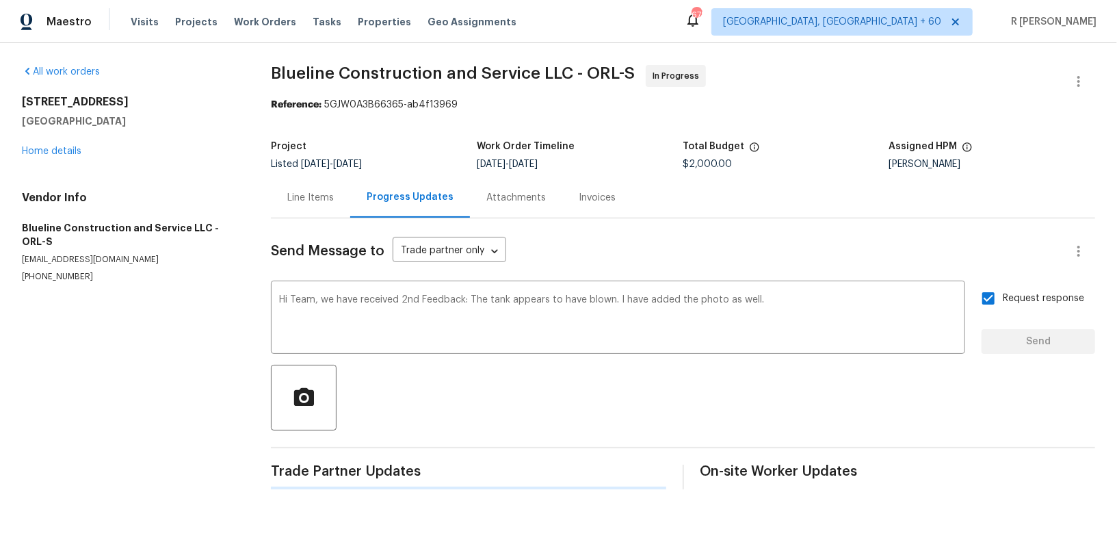
scroll to position [0, 0]
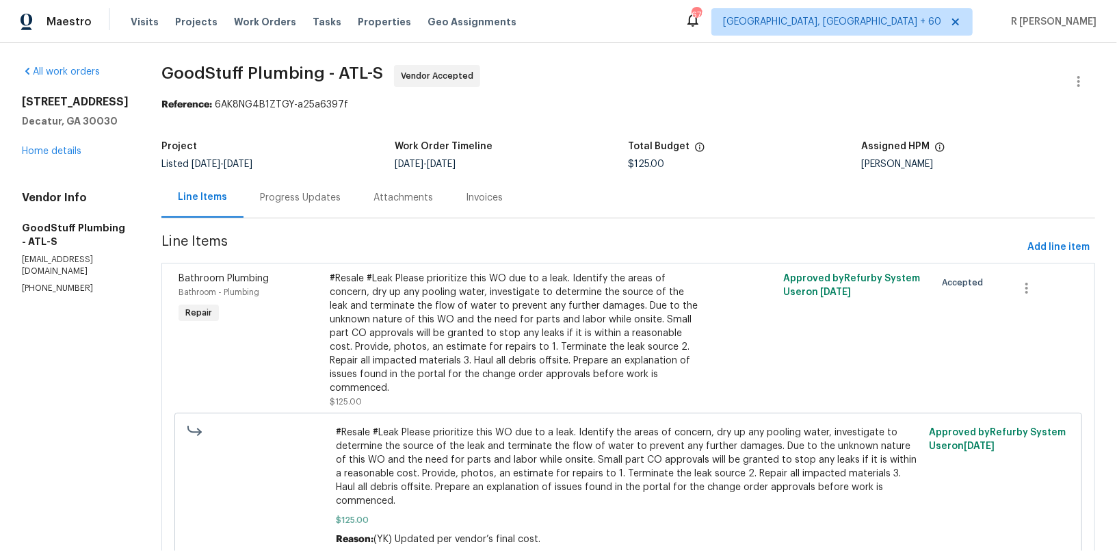
click at [335, 191] on div "Progress Updates" at bounding box center [300, 198] width 81 height 14
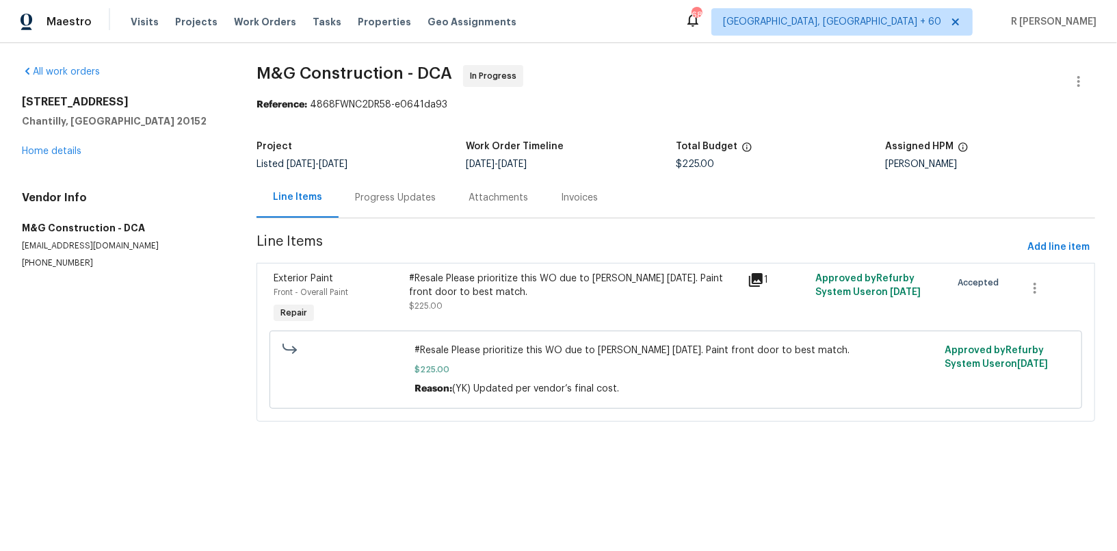
click at [406, 201] on div "Progress Updates" at bounding box center [395, 198] width 81 height 14
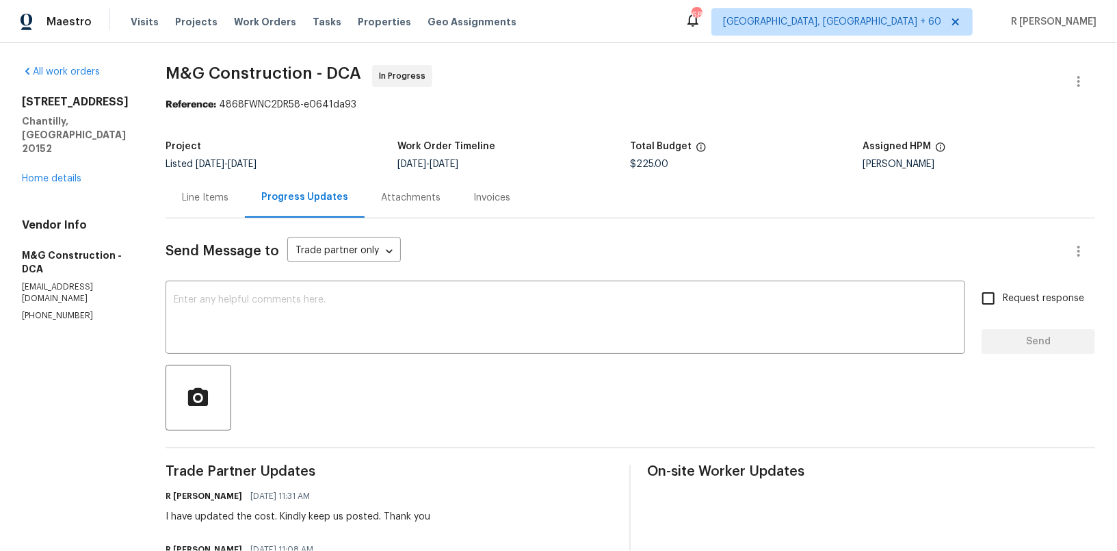
click at [179, 206] on div "Line Items" at bounding box center [205, 197] width 79 height 40
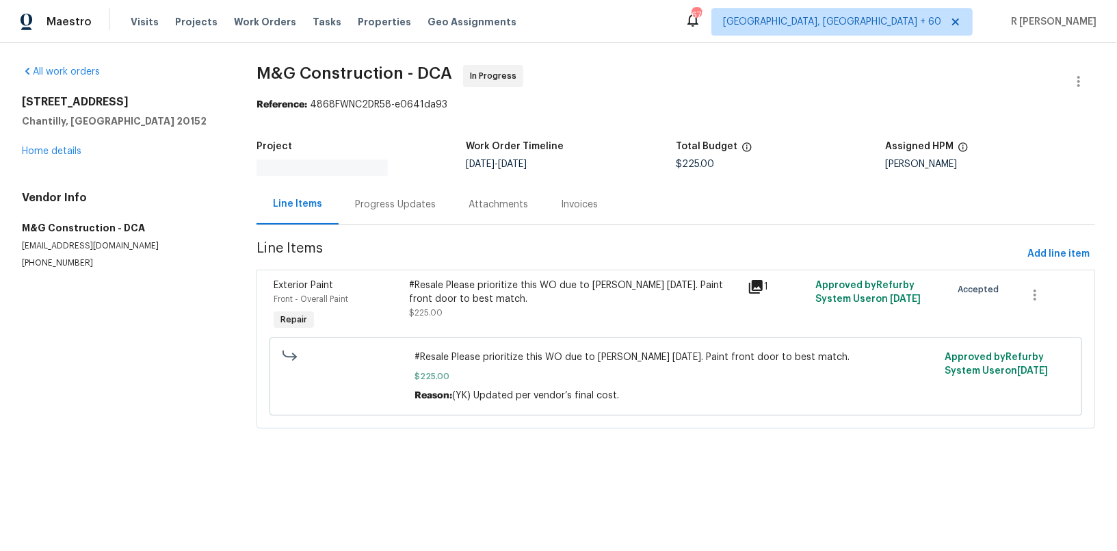
click at [445, 399] on div "#Resale Please prioritize this WO due to [PERSON_NAME] [DATE]. Paint front door…" at bounding box center [676, 376] width 530 height 60
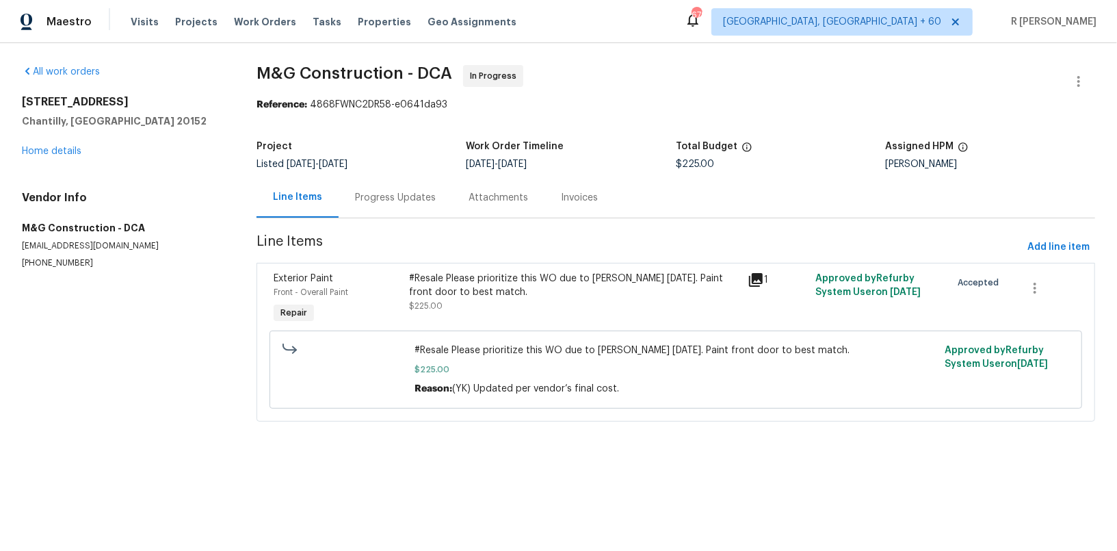
click at [403, 204] on div "Progress Updates" at bounding box center [396, 197] width 114 height 40
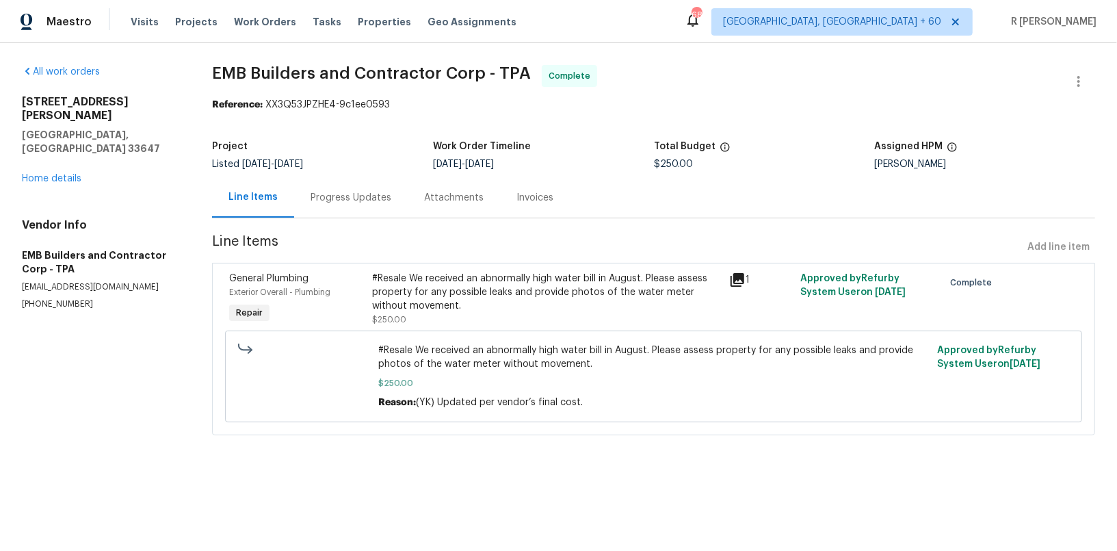
click at [59, 156] on div "18122 Sugar Brooke Dr Tampa, FL 33647 Home details" at bounding box center [100, 140] width 157 height 90
click at [52, 174] on link "Home details" at bounding box center [52, 179] width 60 height 10
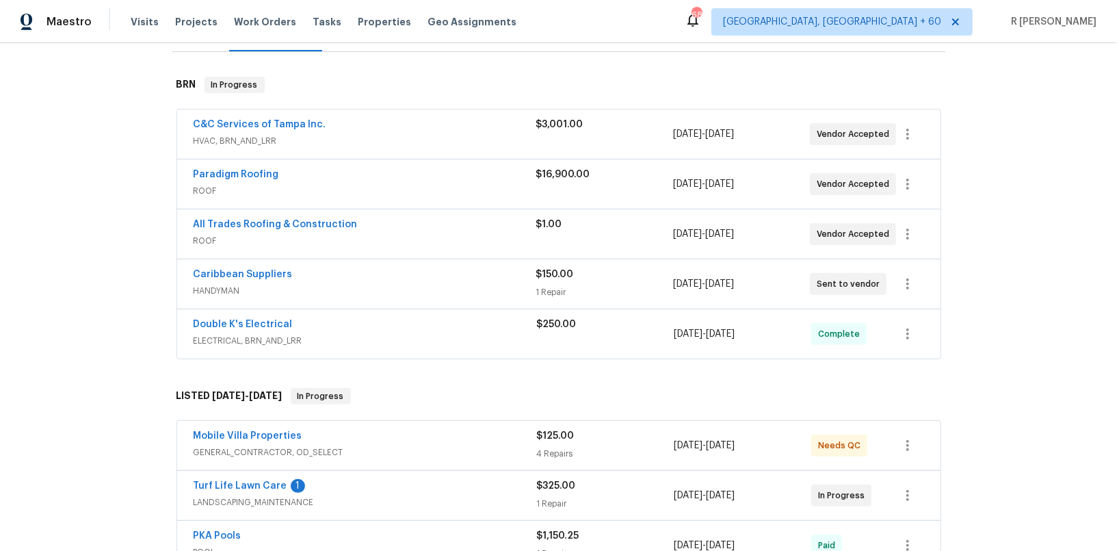
scroll to position [247, 0]
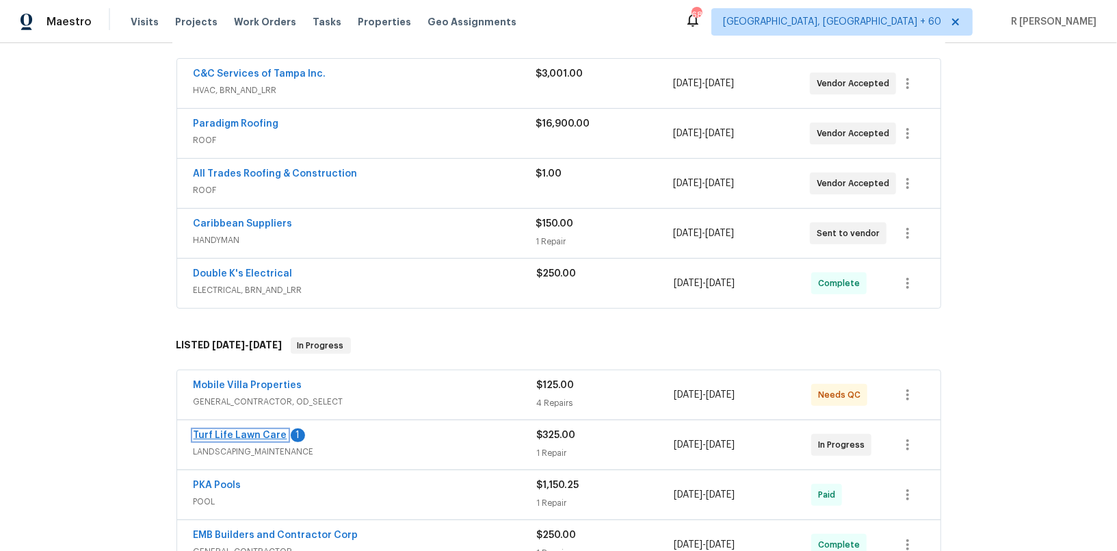
click at [247, 431] on link "Turf Life Lawn Care" at bounding box center [241, 435] width 94 height 10
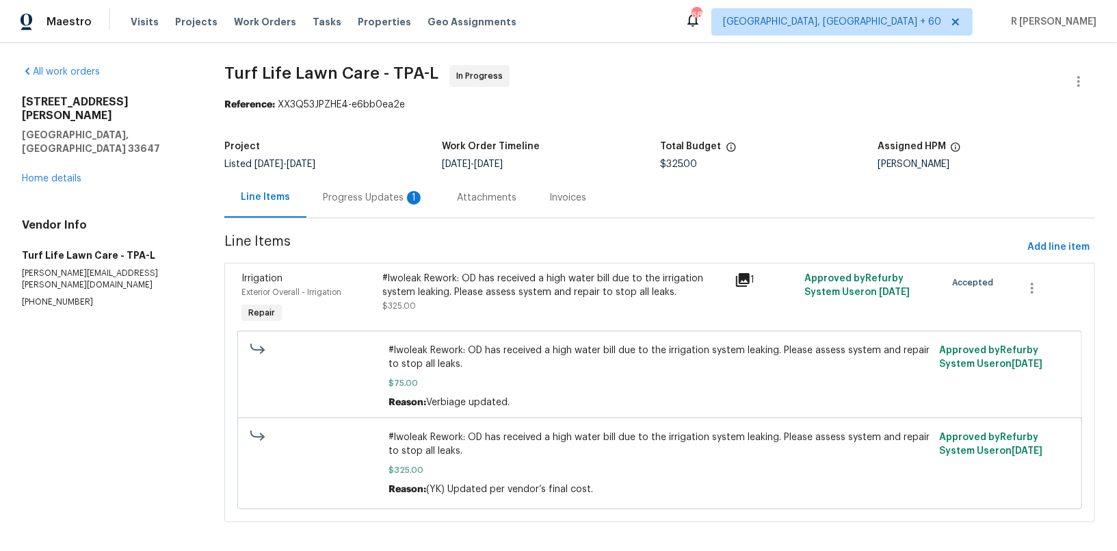
click at [372, 215] on div "Progress Updates 1" at bounding box center [374, 197] width 134 height 40
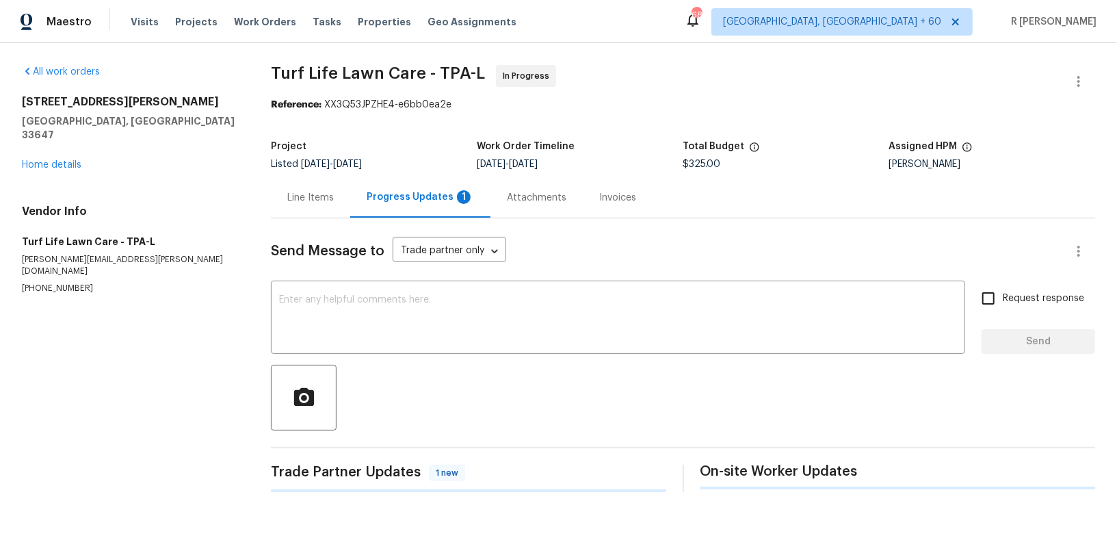
click at [372, 215] on div "Progress Updates 1" at bounding box center [420, 197] width 140 height 40
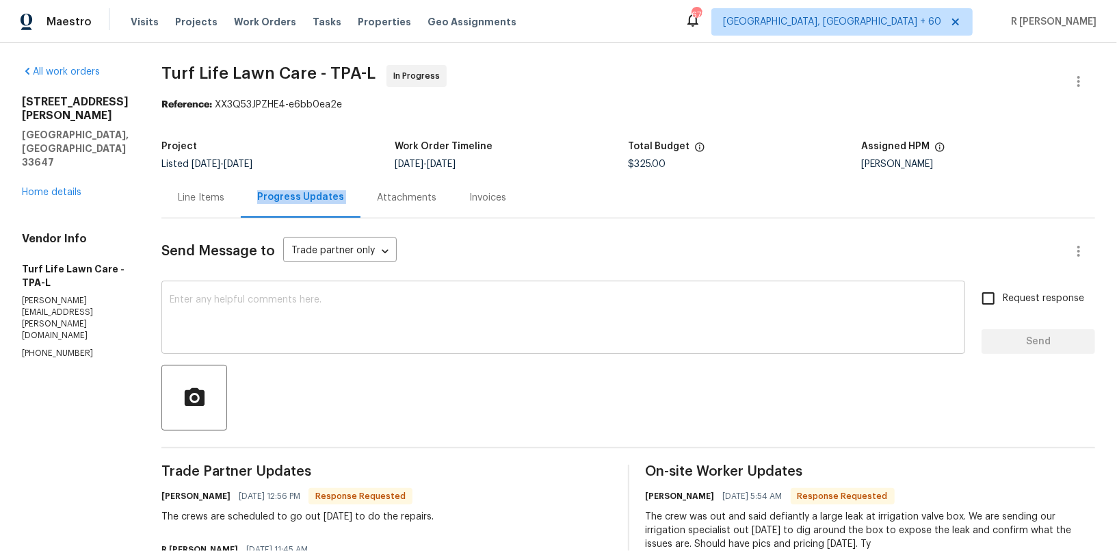
scroll to position [256, 0]
